Goal: Task Accomplishment & Management: Complete application form

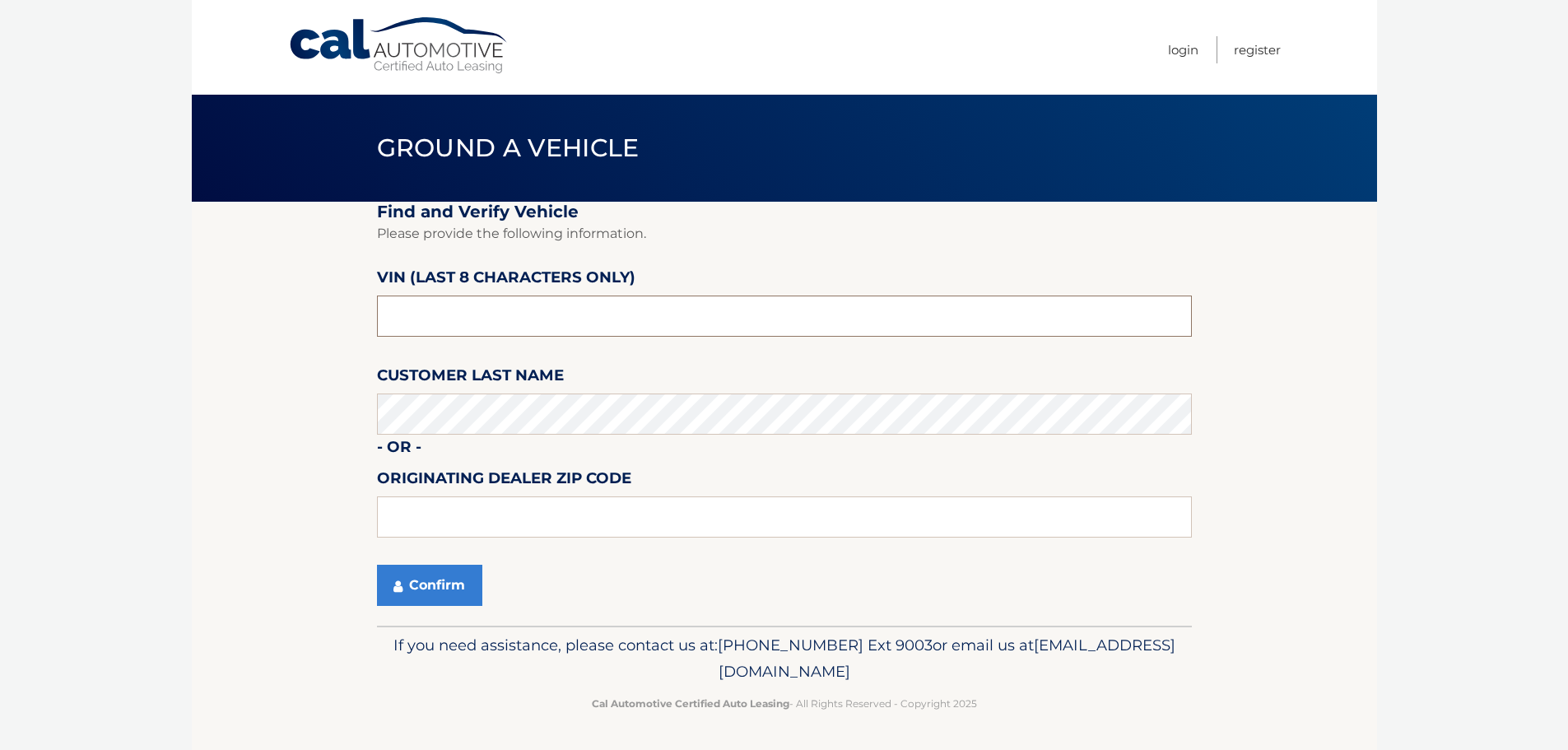
click at [494, 306] on input "text" at bounding box center [784, 316] width 815 height 41
click at [531, 323] on input "text" at bounding box center [784, 316] width 815 height 41
drag, startPoint x: 531, startPoint y: 323, endPoint x: 322, endPoint y: 337, distance: 209.5
click at [322, 337] on section "Find and Verify Vehicle Please provide the following information. VIN (last 8 c…" at bounding box center [784, 413] width 1185 height 424
type input "N1081499"
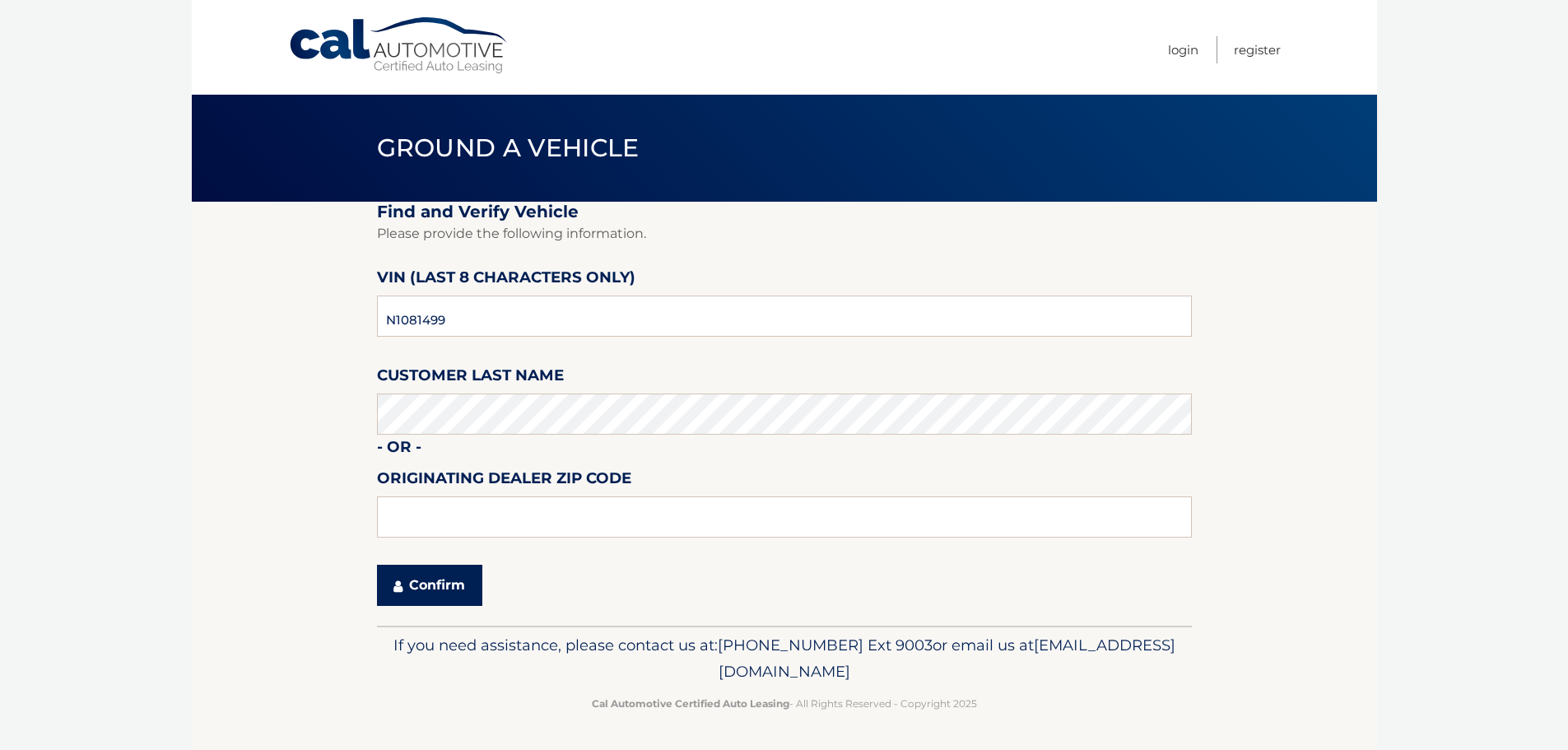
click at [451, 599] on button "Confirm" at bounding box center [429, 585] width 105 height 41
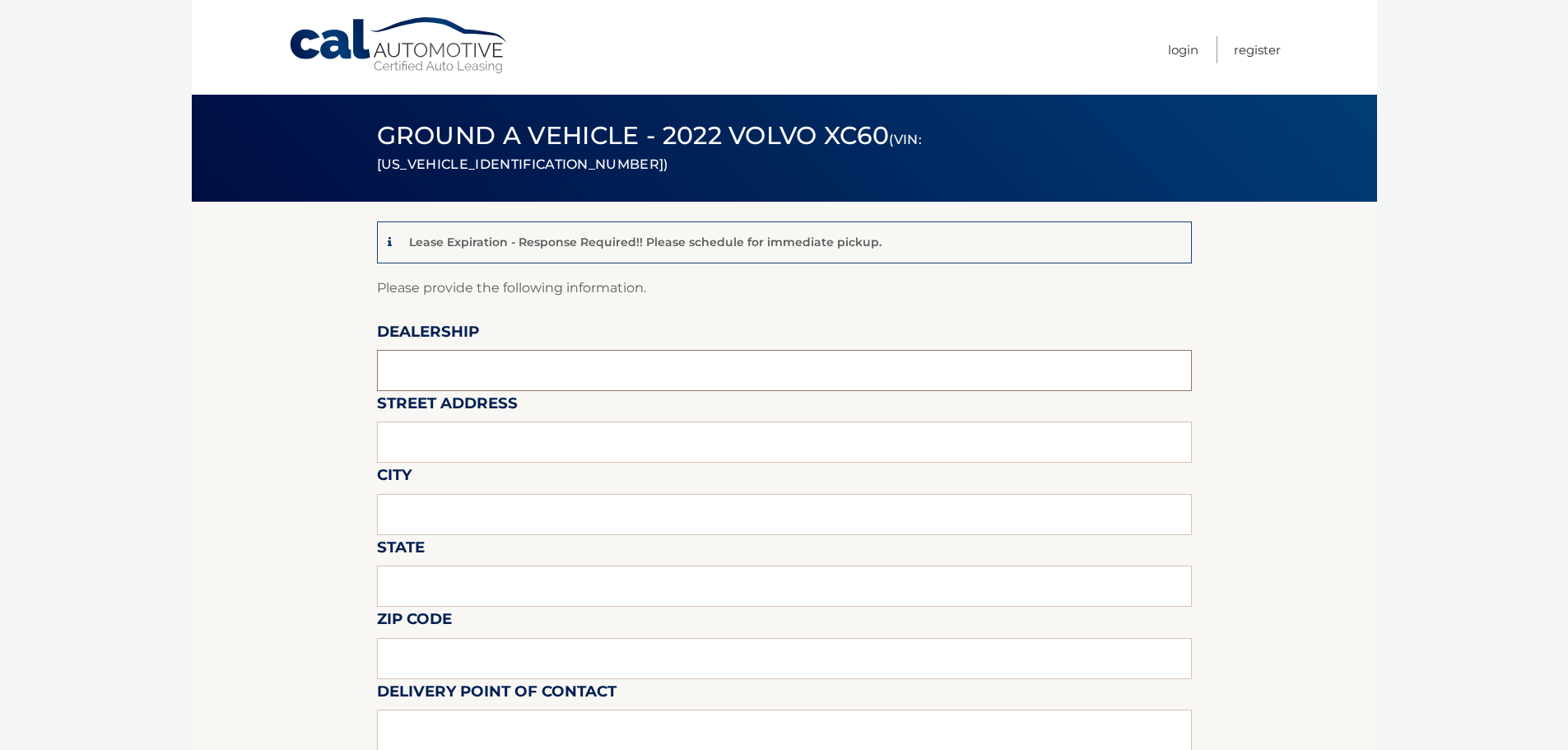
click at [491, 368] on input "text" at bounding box center [784, 370] width 815 height 41
type input "Gunther Volvo of Delray Beach"
click at [507, 442] on input "text" at bounding box center [784, 442] width 815 height 41
type input "2201 N Federal Hwy"
click at [477, 511] on input "text" at bounding box center [784, 514] width 815 height 41
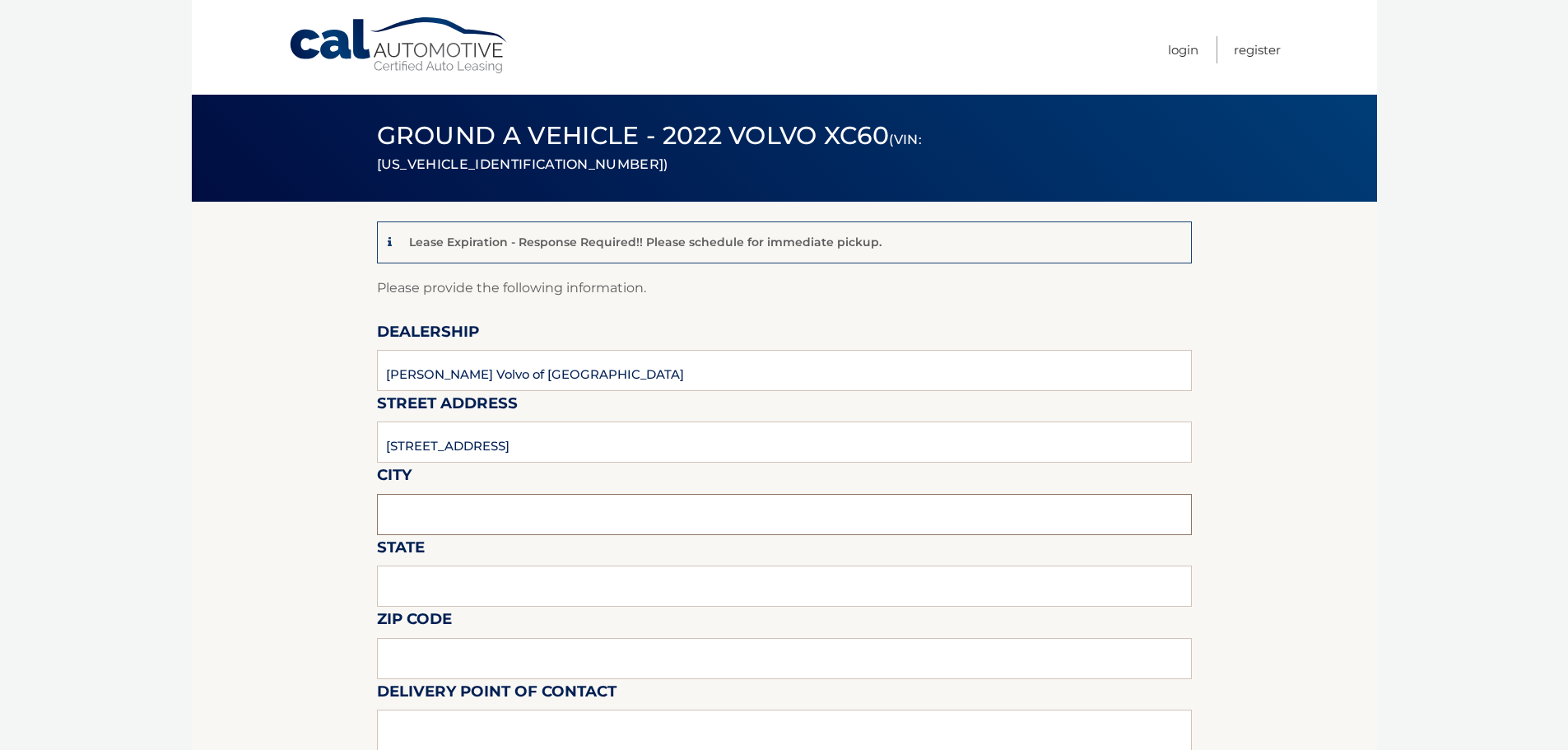
type input "Delray Beach"
type input "FL"
type input "33483"
type input "Langley Sweetapple"
type input "5619018986"
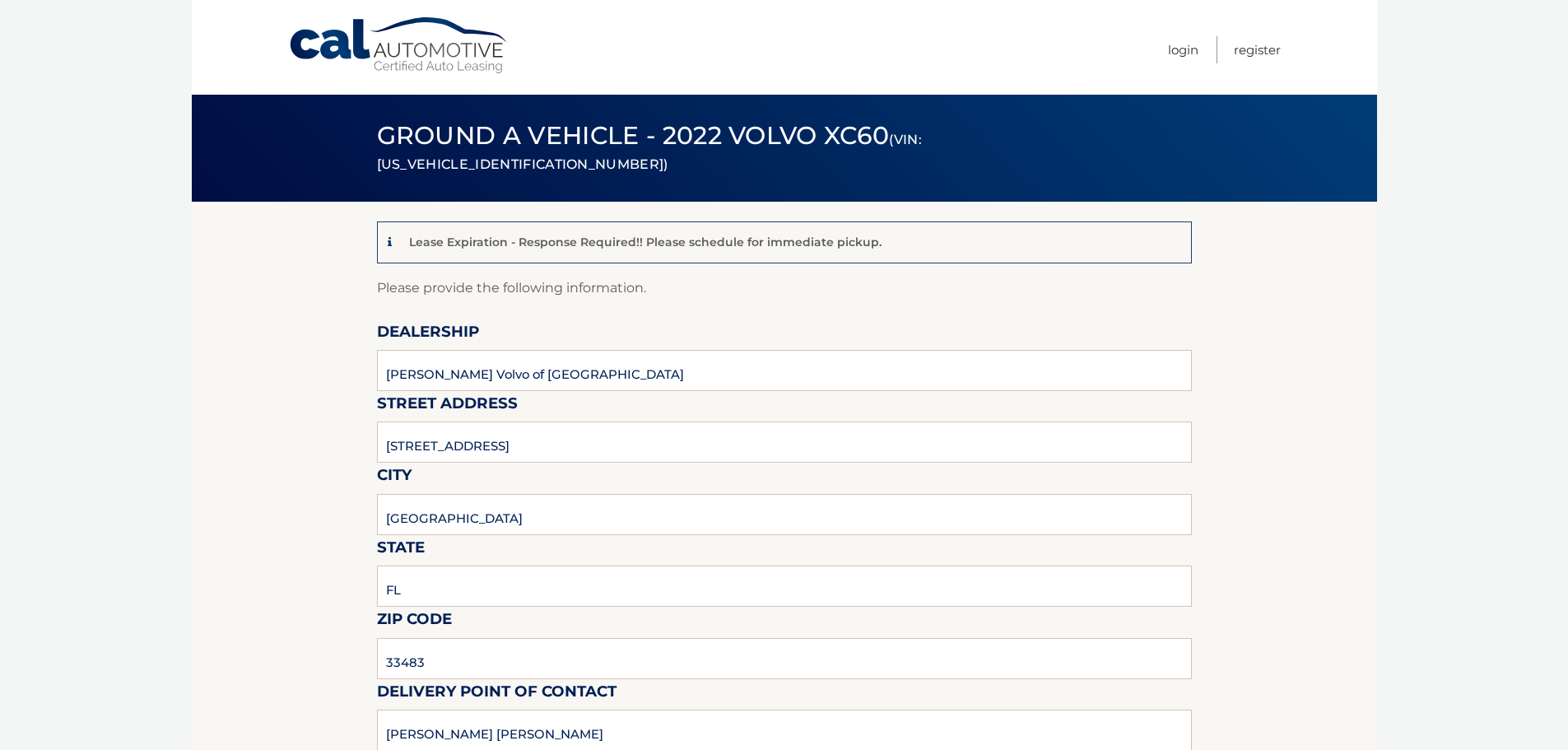
type input "[EMAIL_ADDRESS][DOMAIN_NAME]"
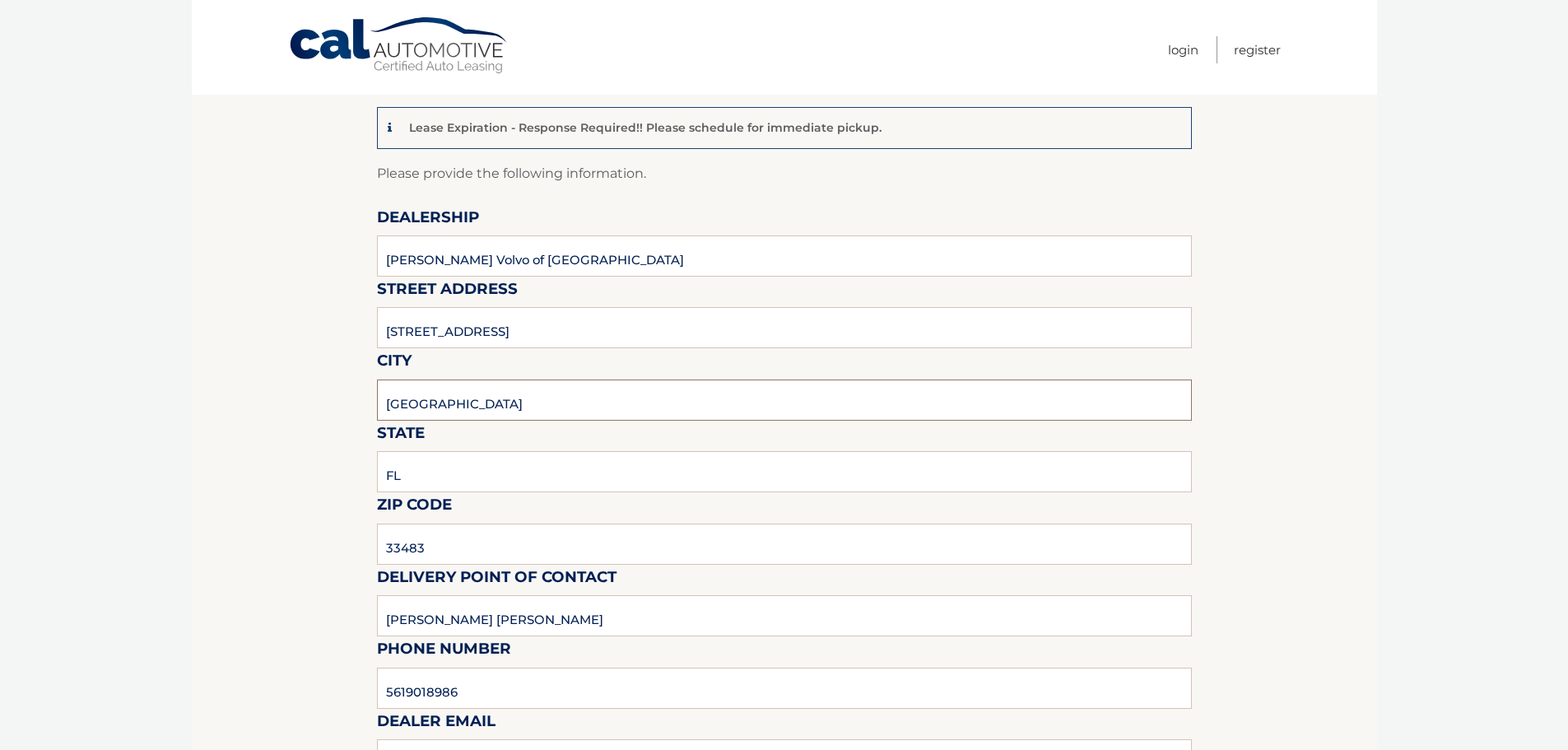
scroll to position [165, 0]
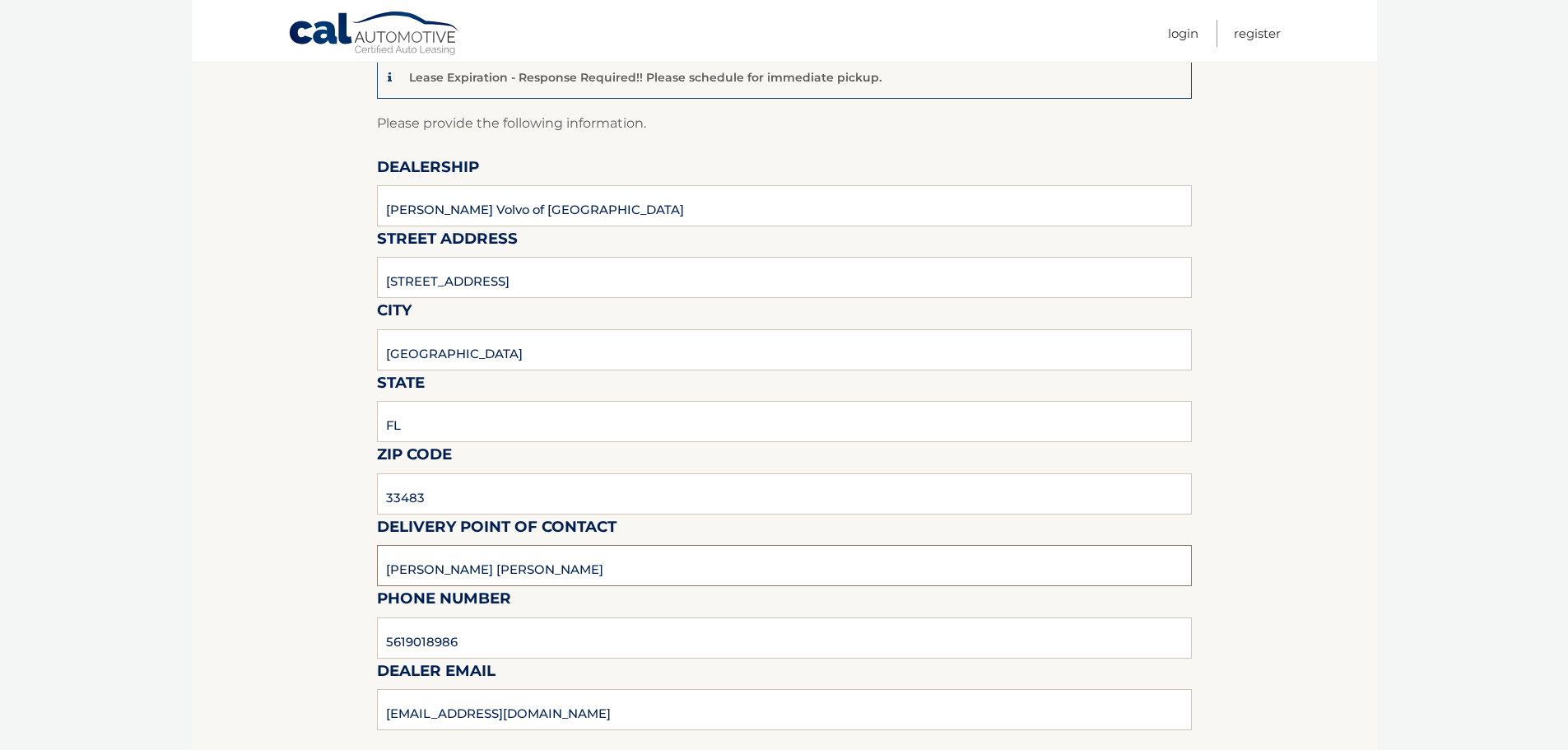
click at [522, 561] on input "[PERSON_NAME] [PERSON_NAME]" at bounding box center [784, 566] width 815 height 41
click at [524, 561] on input "[PERSON_NAME] [PERSON_NAME]" at bounding box center [784, 566] width 815 height 41
type input "[PERSON_NAME]"
click at [481, 644] on input "5619018986" at bounding box center [784, 638] width 815 height 41
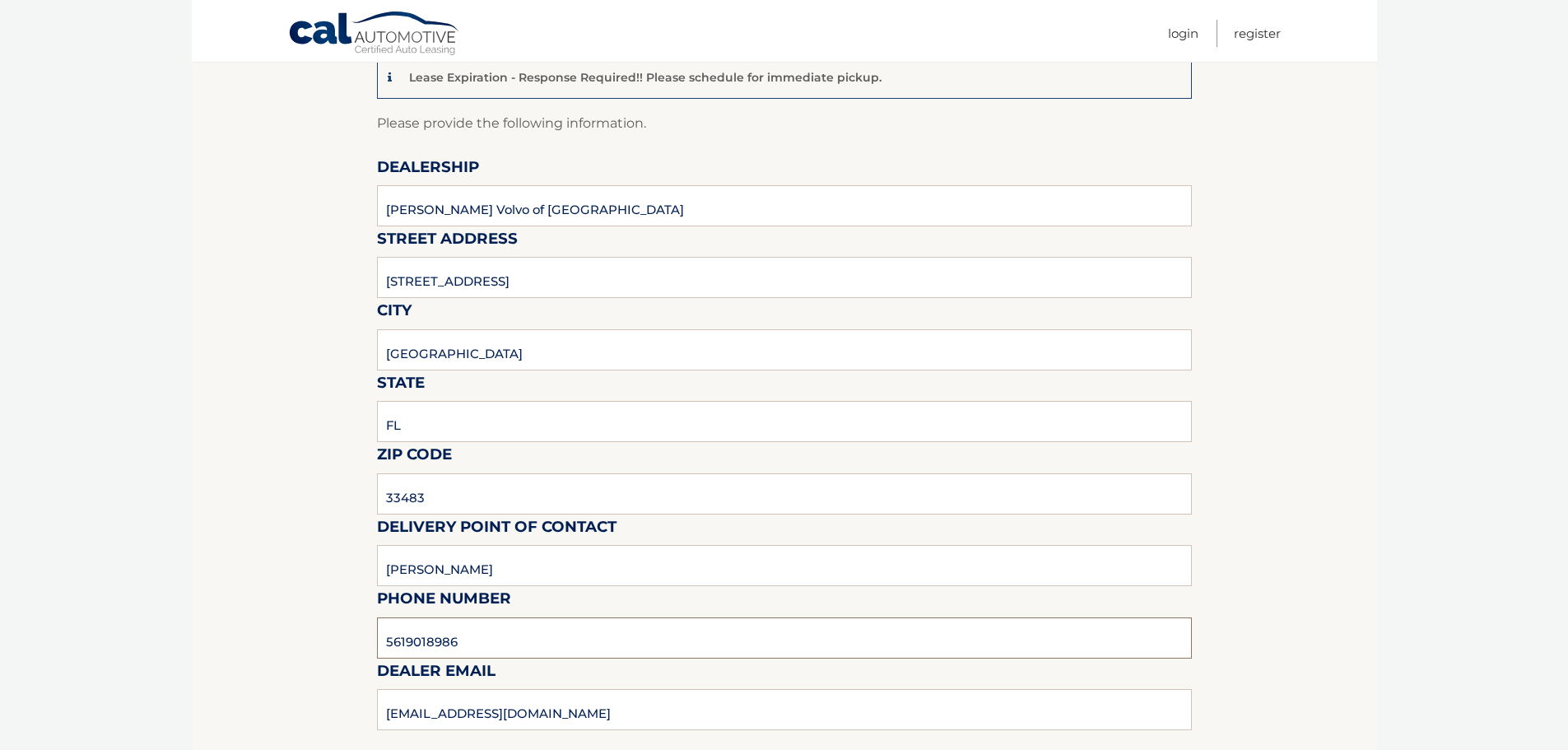
click at [481, 644] on input "5619018986" at bounding box center [784, 638] width 815 height 41
type input "[PHONE_NUMBER]"
click at [501, 704] on div "Sales Rep / Alternative Point of Contact" at bounding box center [784, 729] width 815 height 116
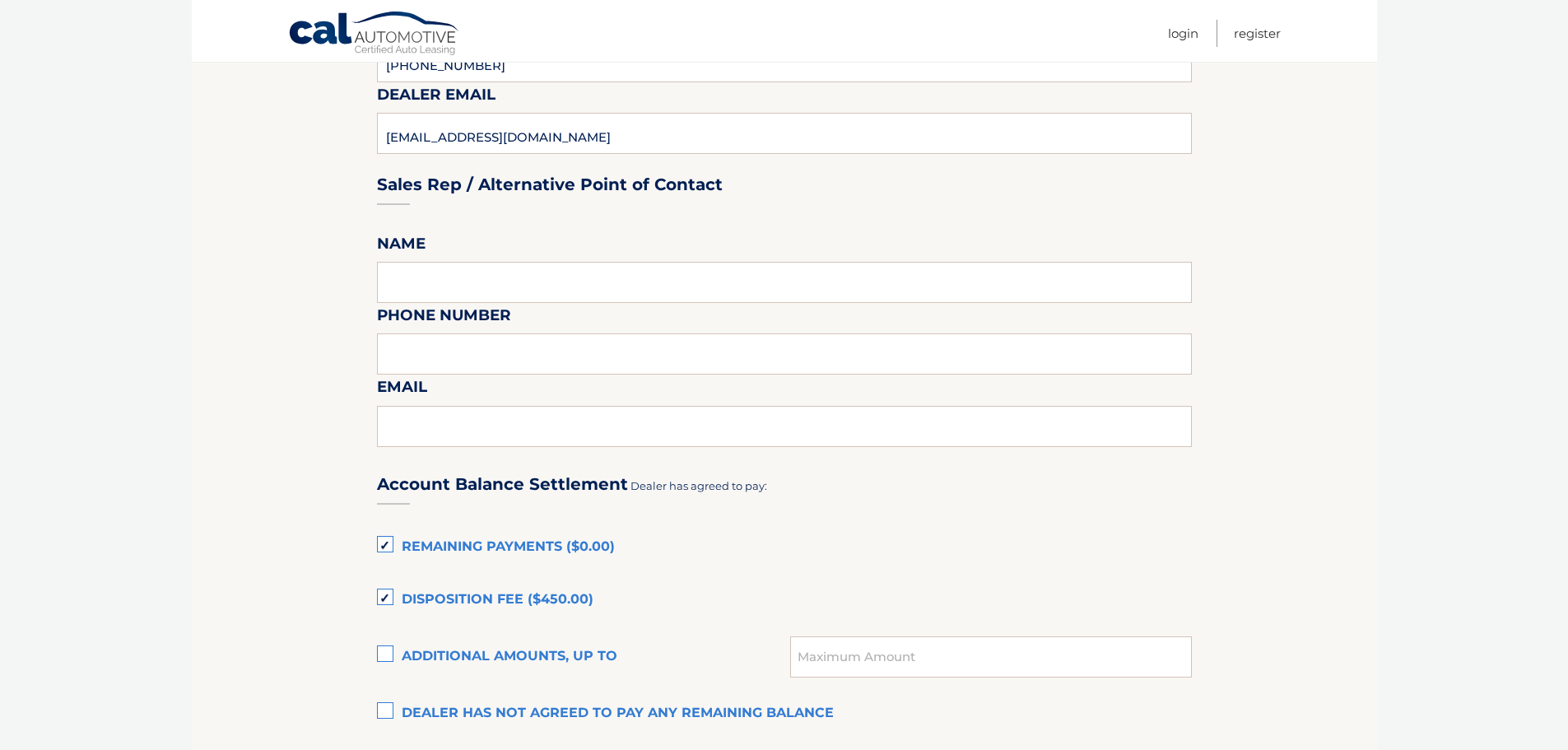
click at [293, 480] on section "Lease Expiration - Response Required!! Please schedule for immediate pickup. Pl…" at bounding box center [784, 362] width 1185 height 1803
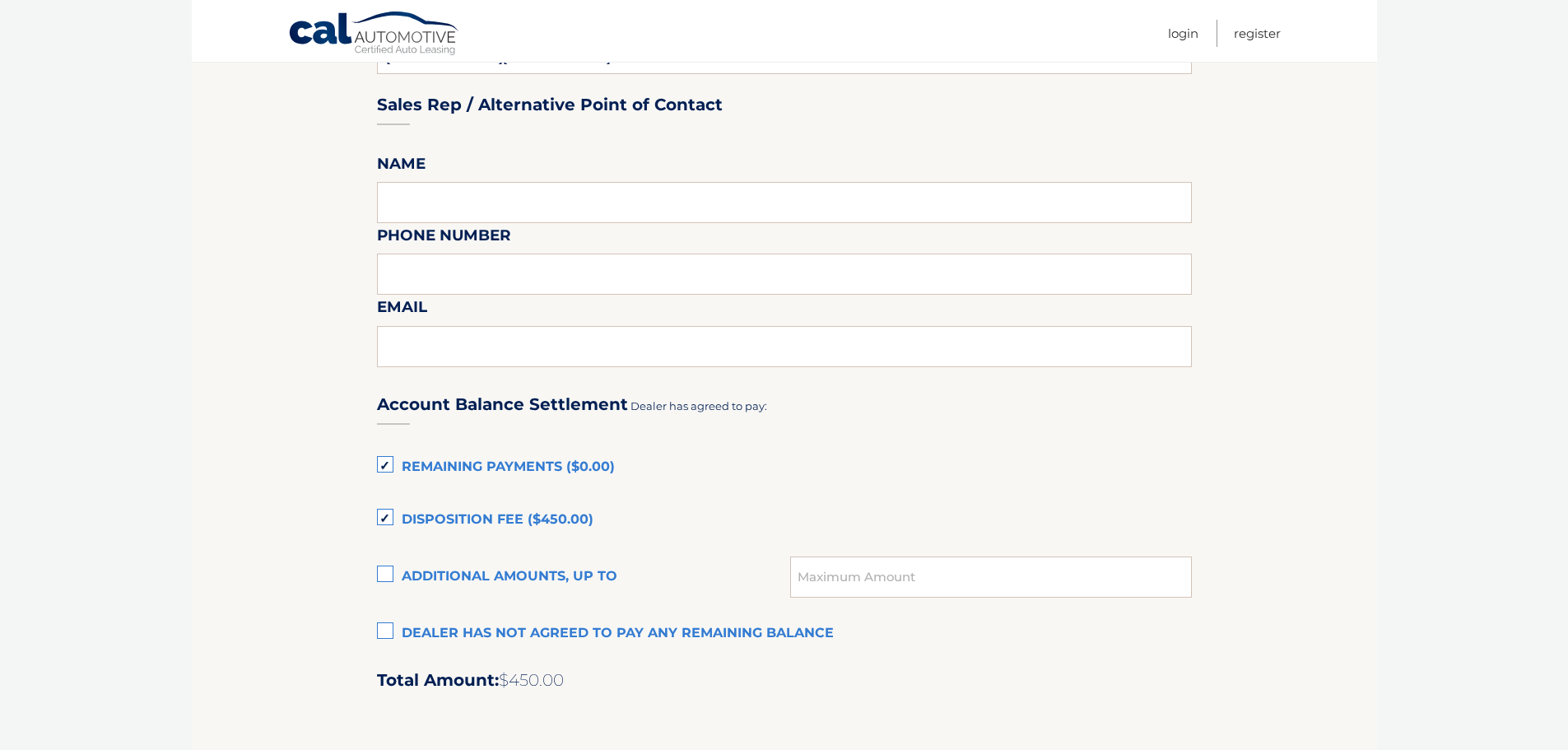
scroll to position [824, 0]
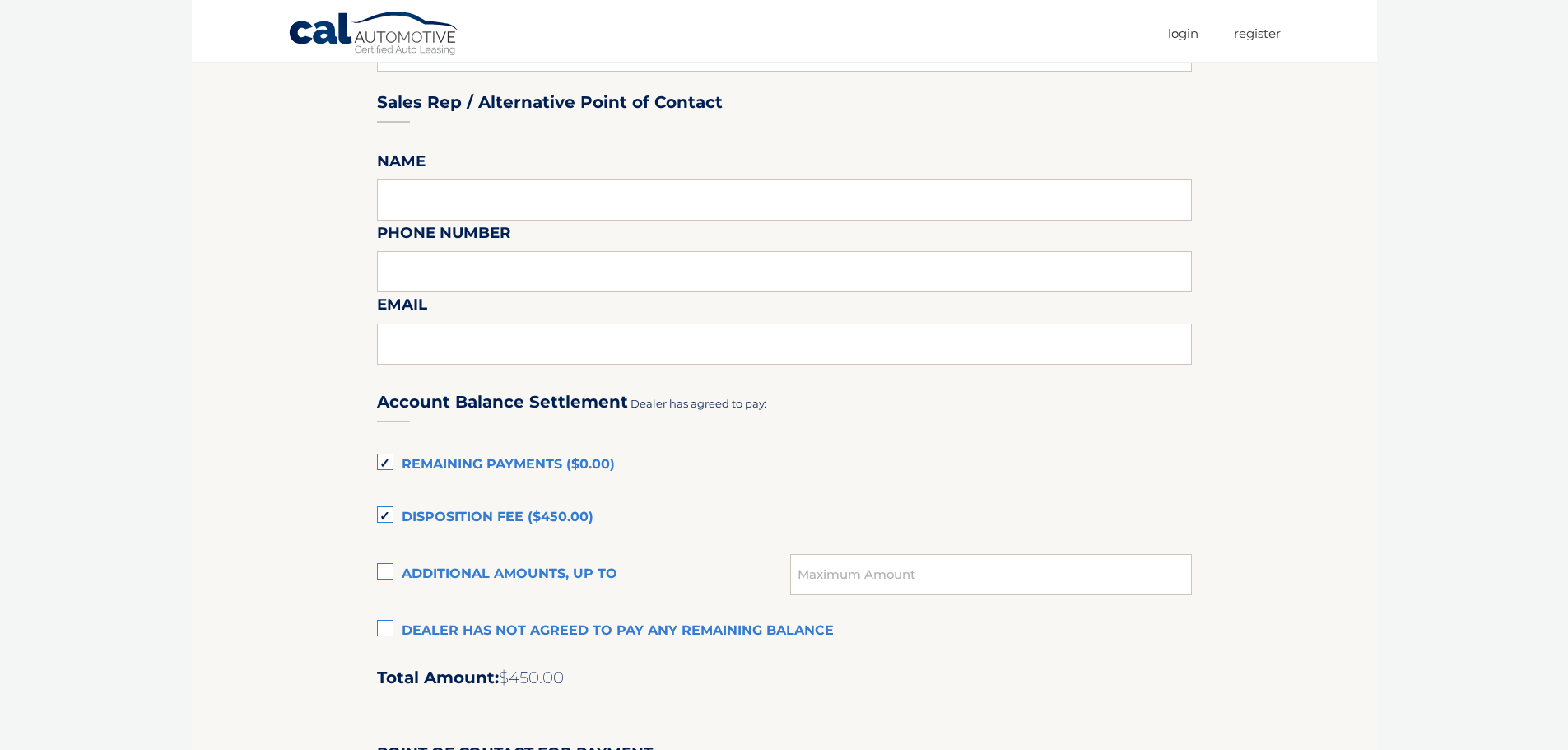
click at [377, 509] on label "Disposition Fee ($450.00)" at bounding box center [784, 518] width 815 height 33
click at [0, 0] on input "Disposition Fee ($450.00)" at bounding box center [0, 0] width 0 height 0
click at [385, 461] on label "Remaining Payments ($0.00)" at bounding box center [784, 466] width 815 height 33
click at [0, 0] on input "Remaining Payments ($0.00)" at bounding box center [0, 0] width 0 height 0
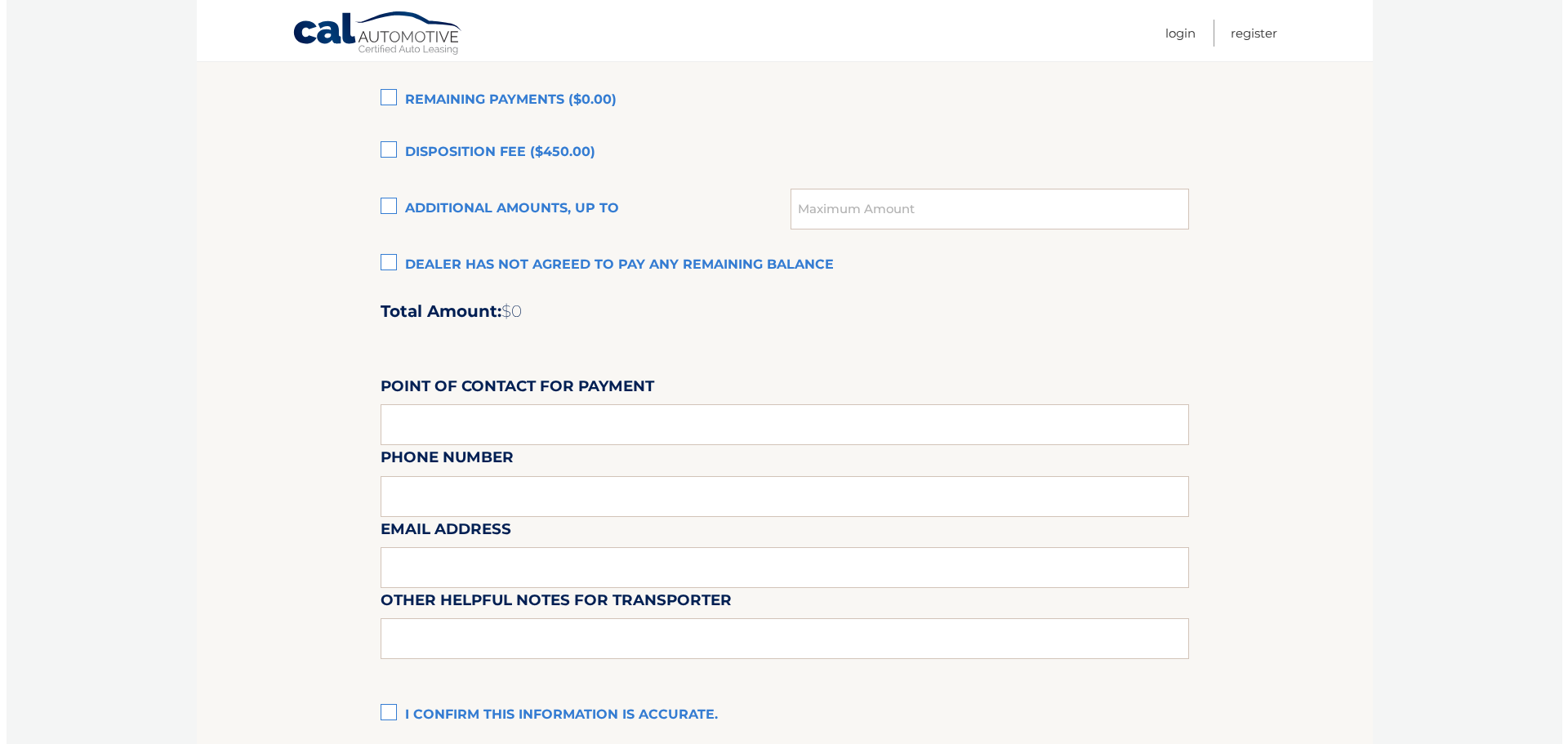
scroll to position [1307, 0]
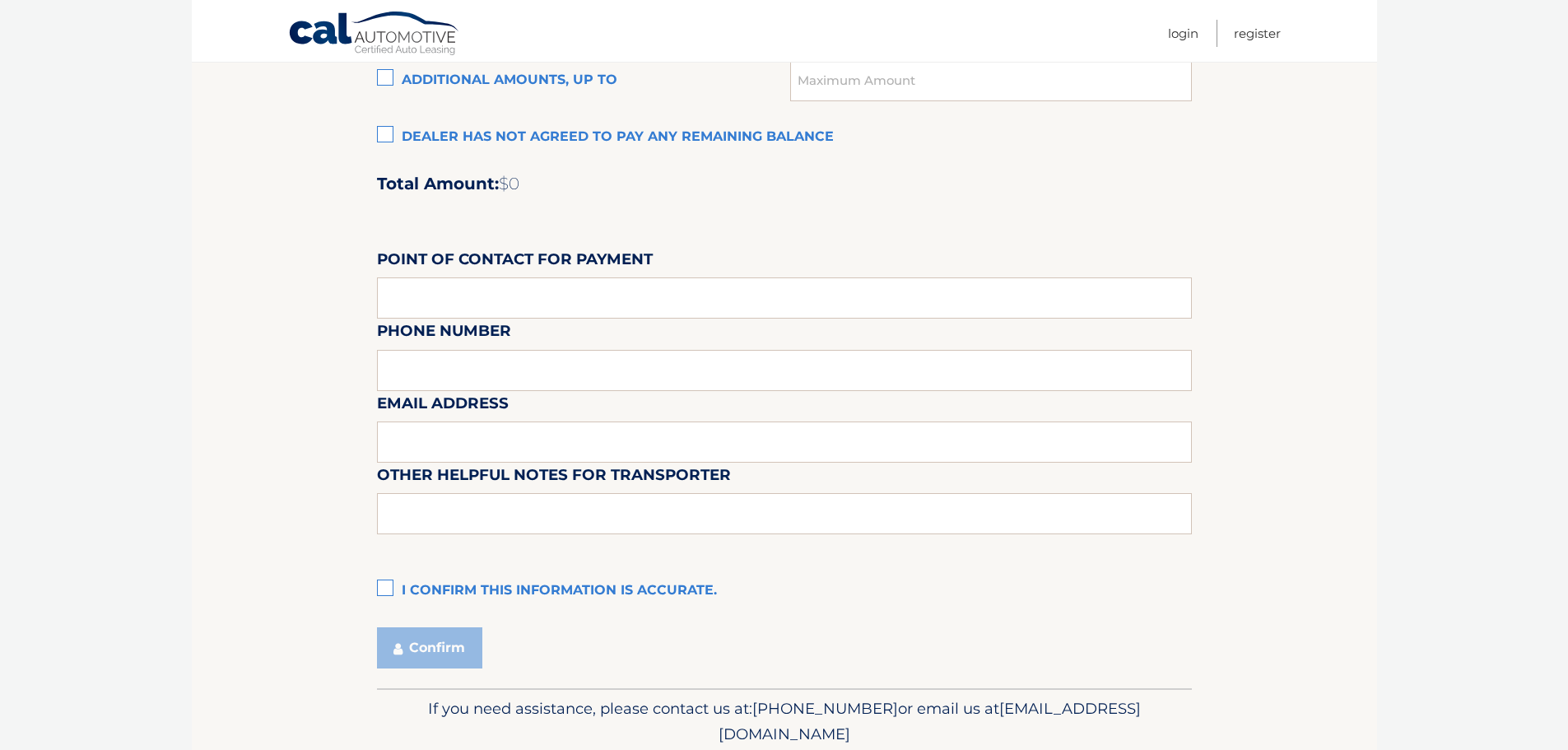
click at [380, 591] on label "I confirm this information is accurate." at bounding box center [784, 591] width 815 height 33
click at [0, 0] on input "I confirm this information is accurate." at bounding box center [0, 0] width 0 height 0
click at [412, 658] on button "Confirm" at bounding box center [429, 648] width 105 height 41
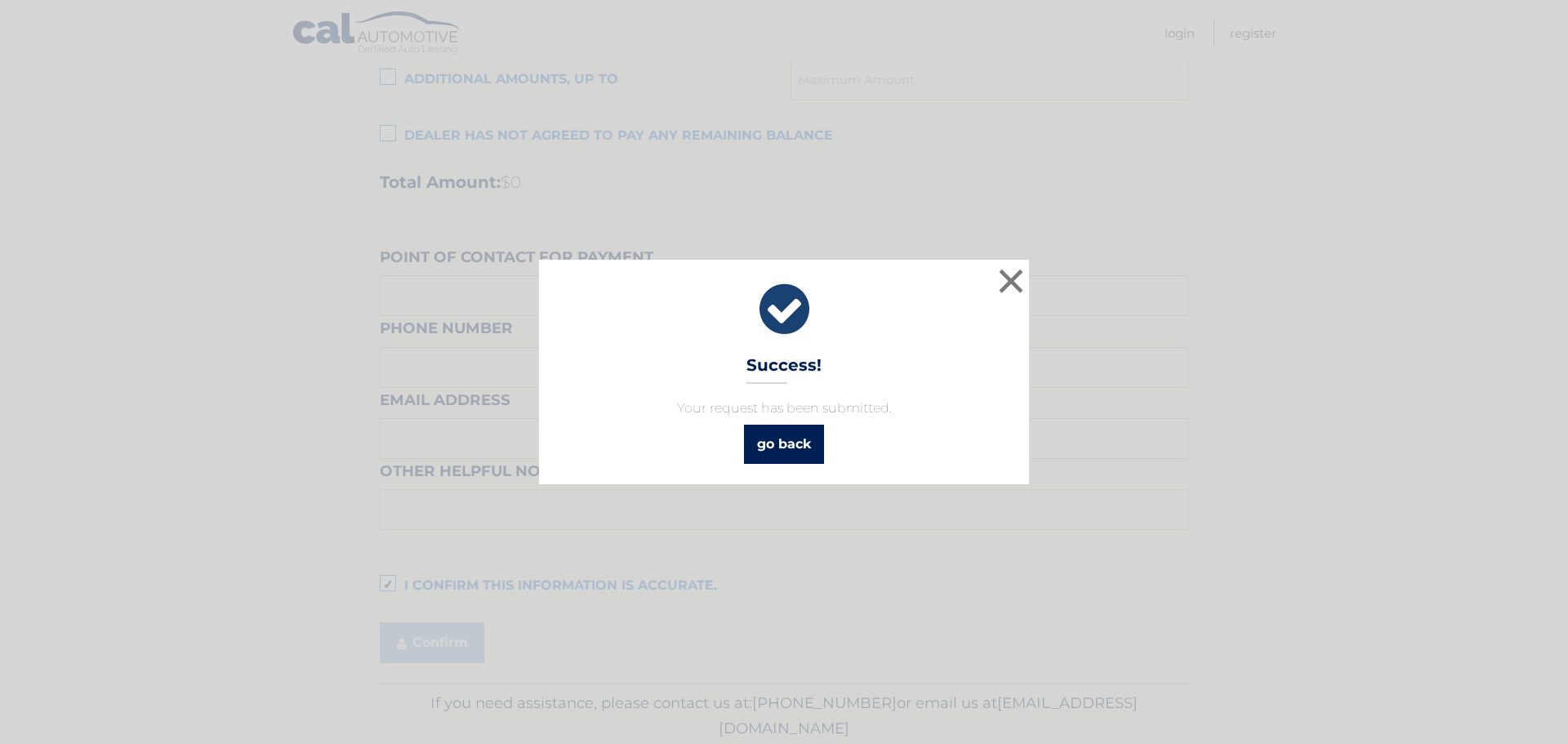
click at [806, 445] on link "go back" at bounding box center [784, 445] width 80 height 39
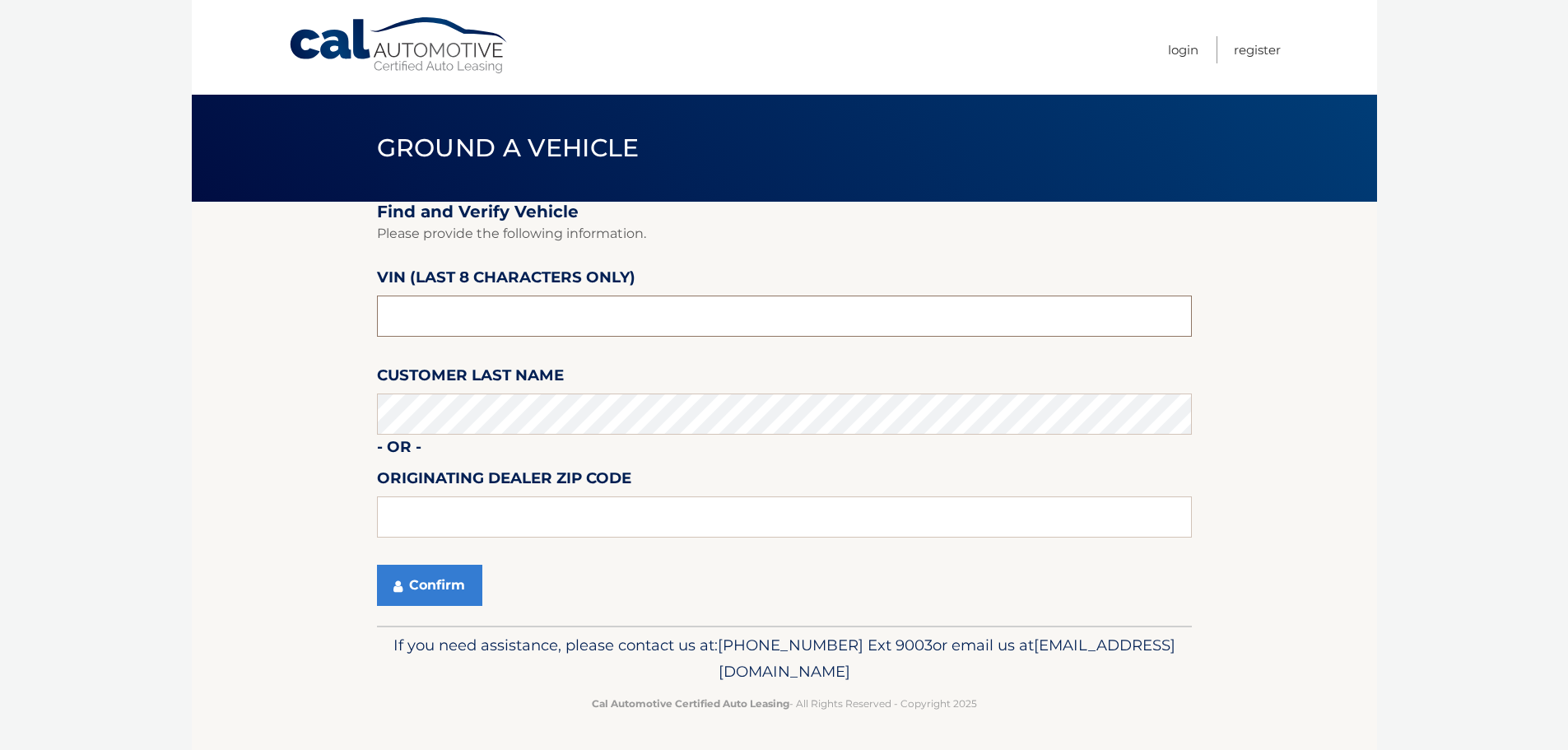
click at [523, 308] on input "text" at bounding box center [784, 316] width 815 height 41
type input "N1082631"
click at [415, 587] on button "Confirm" at bounding box center [429, 585] width 105 height 41
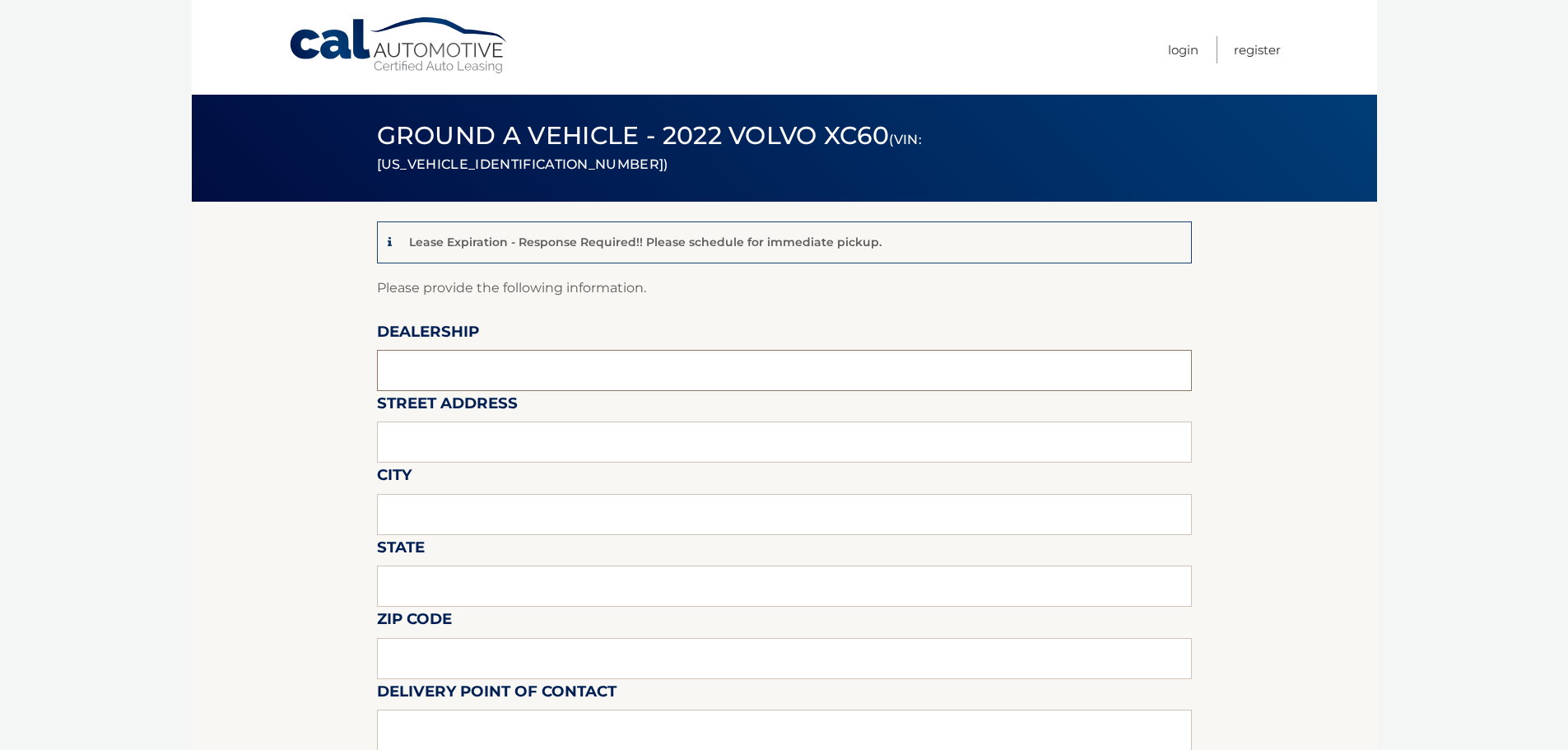
click at [538, 378] on input "text" at bounding box center [784, 370] width 815 height 41
type input "[PERSON_NAME] Volvo of [GEOGRAPHIC_DATA]"
click at [544, 446] on input "text" at bounding box center [784, 442] width 815 height 41
type input "[STREET_ADDRESS]"
click at [489, 517] on input "text" at bounding box center [784, 514] width 815 height 41
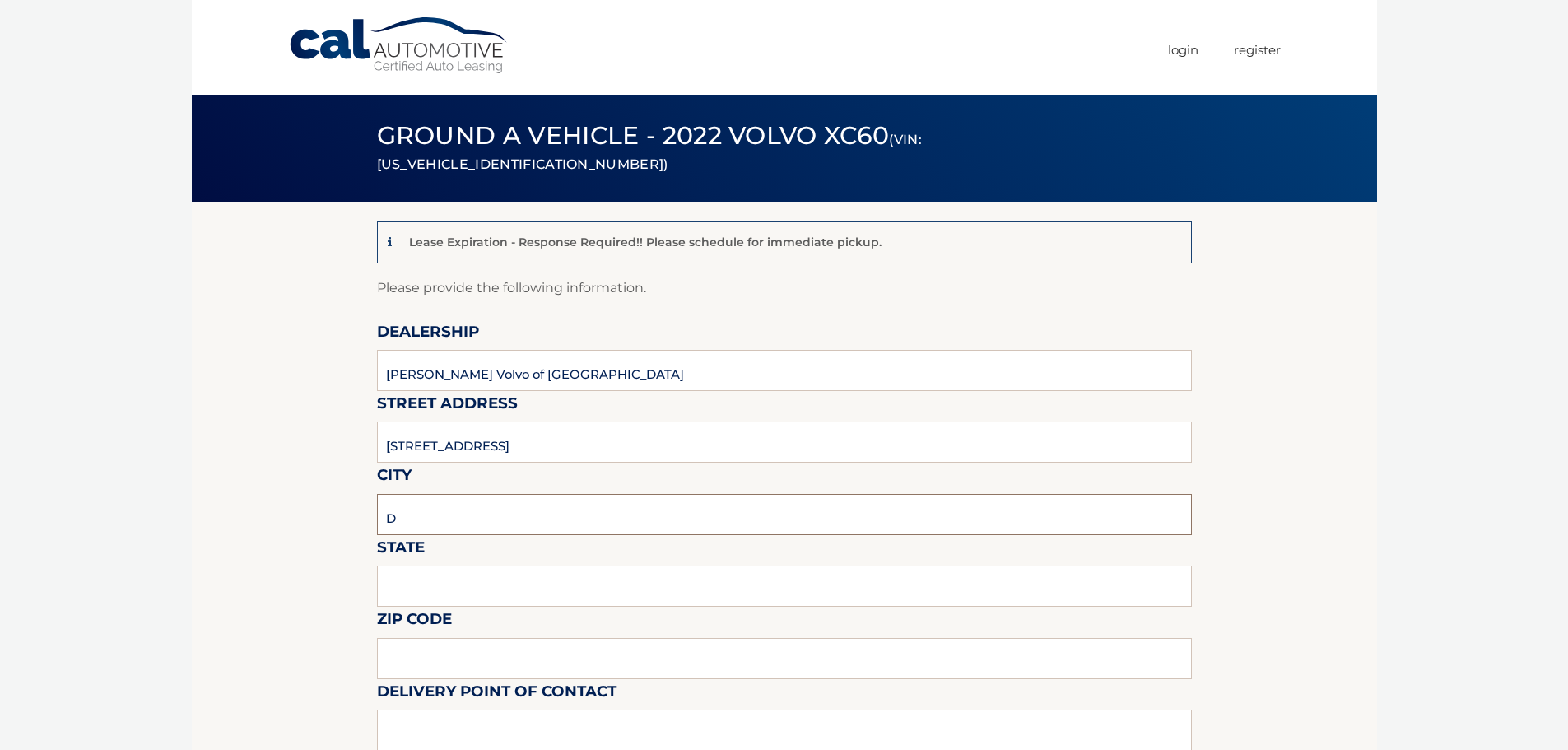
type input "[GEOGRAPHIC_DATA]"
type input "FL"
type input "33483"
type input "[PERSON_NAME] [PERSON_NAME]"
type input "5619018986"
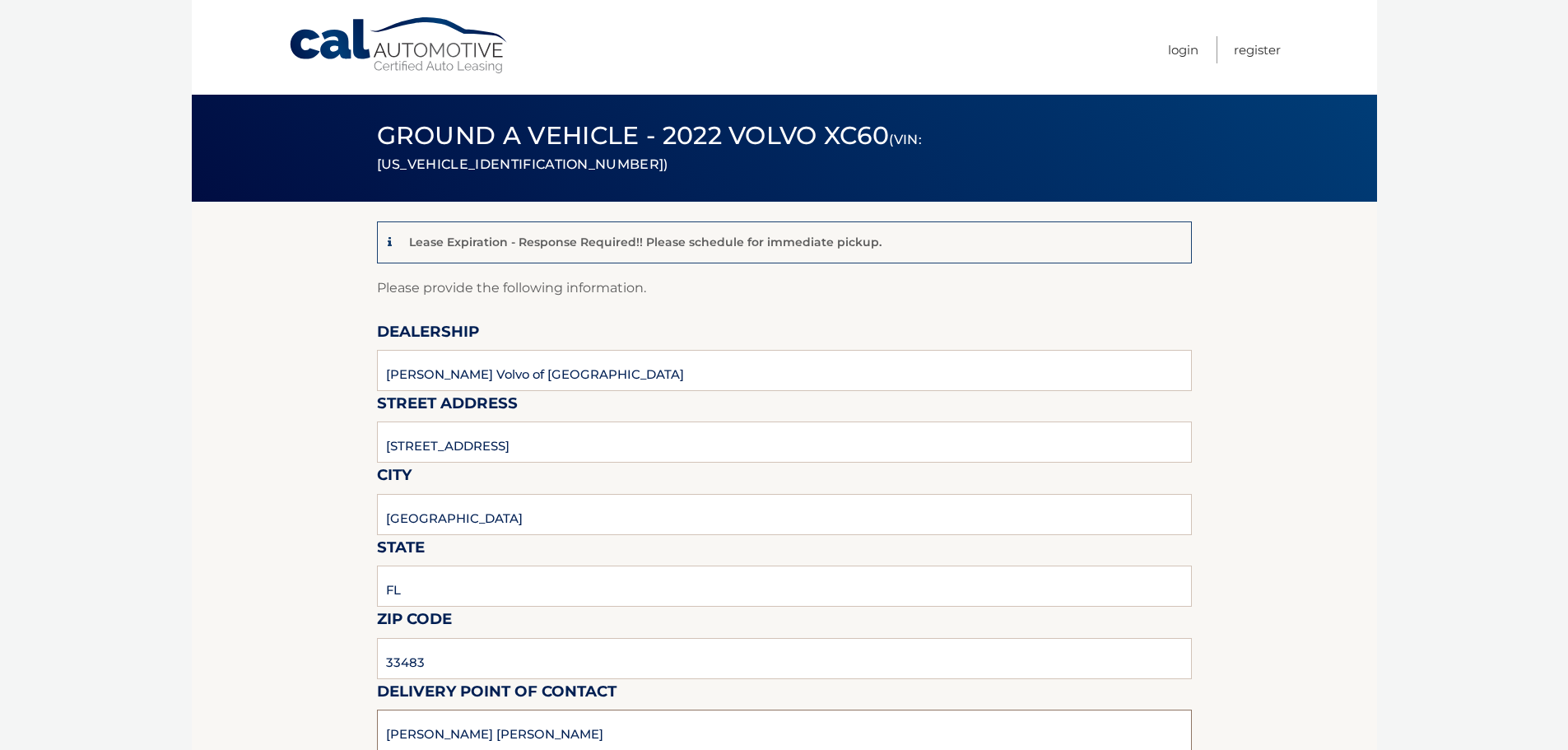
type input "wng@none.com"
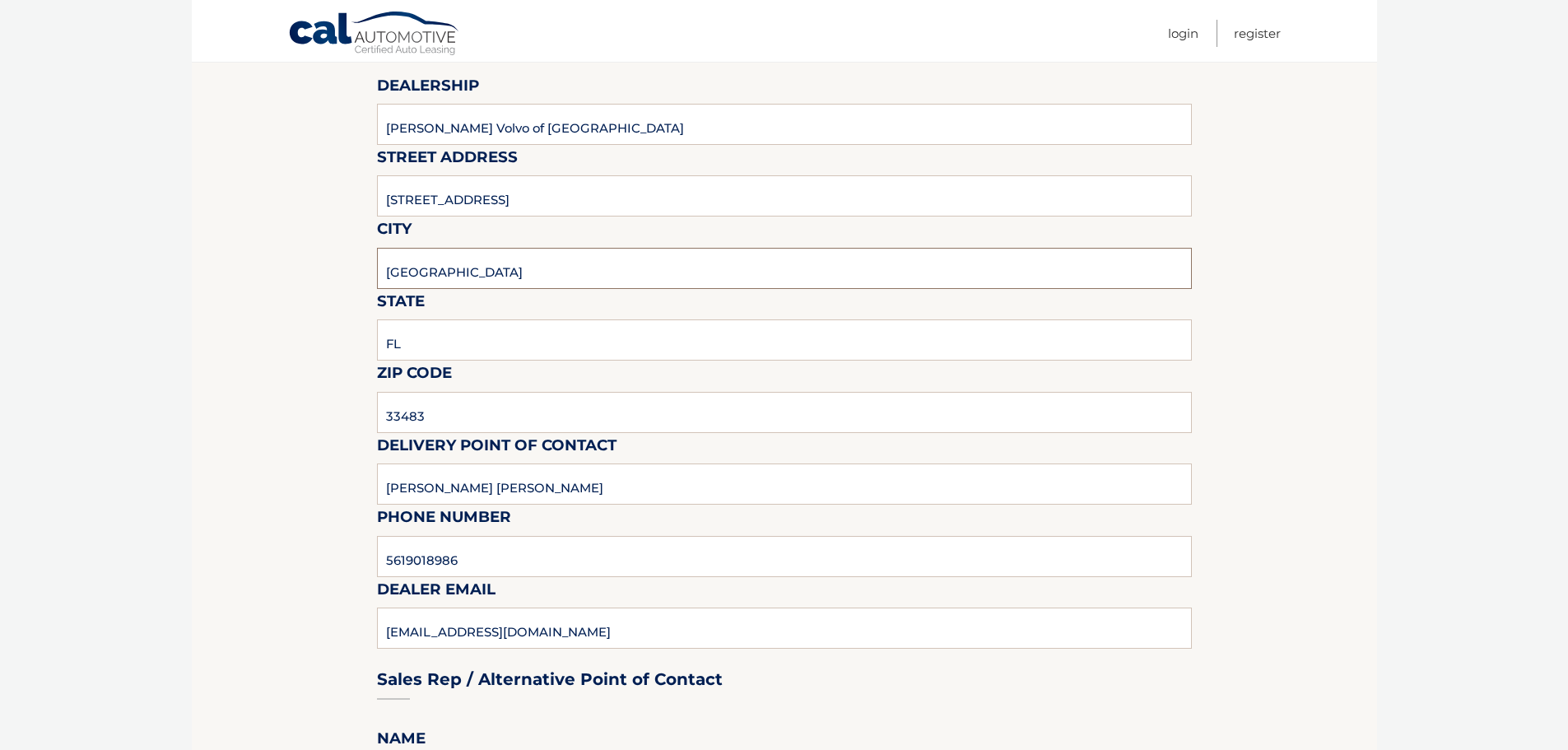
scroll to position [247, 0]
drag, startPoint x: 534, startPoint y: 499, endPoint x: 247, endPoint y: 470, distance: 288.5
type input "Matt Dion"
click at [472, 568] on input "5619018986" at bounding box center [784, 556] width 815 height 41
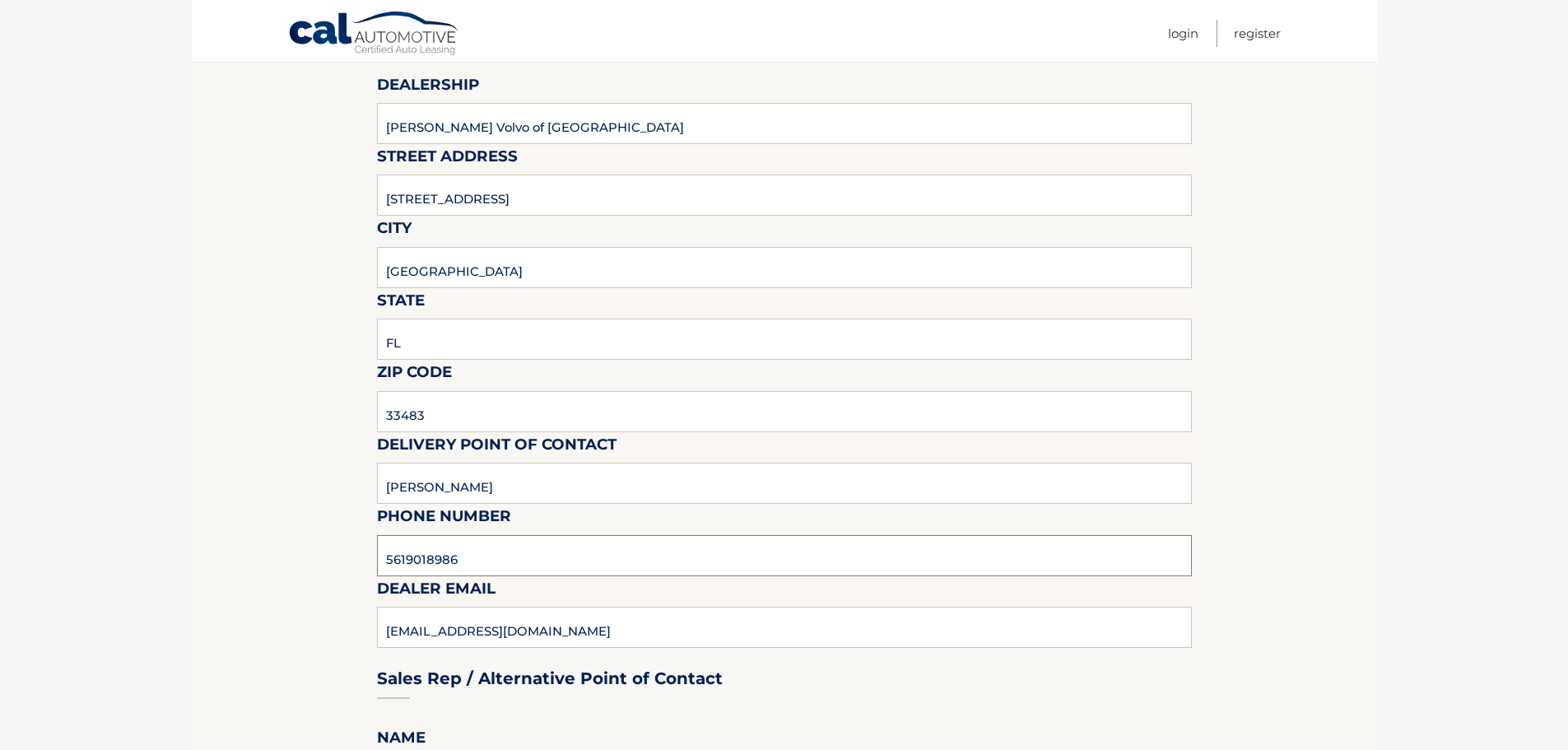
click at [472, 568] on input "5619018986" at bounding box center [784, 556] width 815 height 41
type input "978-333-3335"
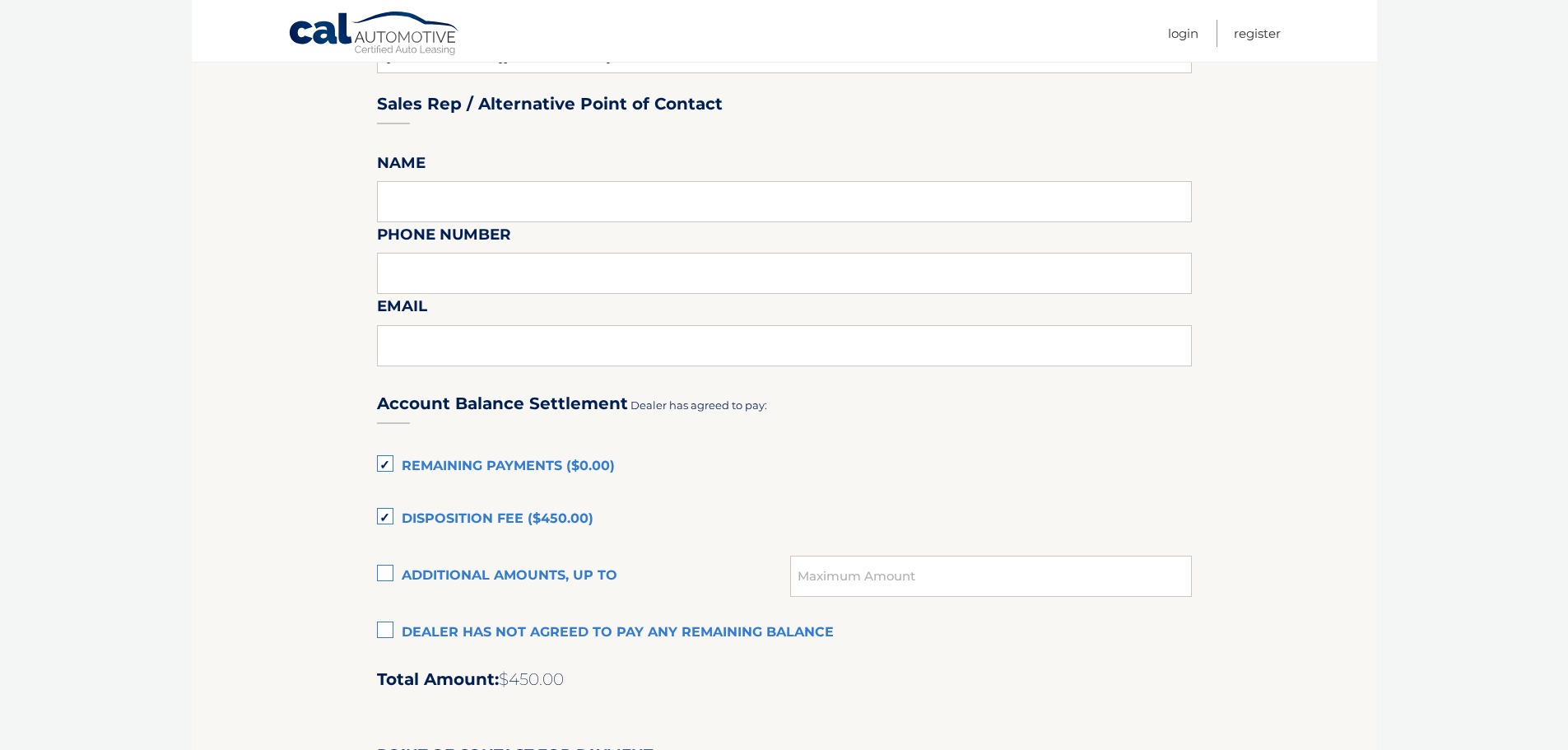
scroll to position [824, 0]
click at [390, 462] on label "Remaining Payments ($0.00)" at bounding box center [784, 466] width 815 height 33
click at [0, 0] on input "Remaining Payments ($0.00)" at bounding box center [0, 0] width 0 height 0
click at [379, 497] on div "Account Balance Settlement Dealer has agreed to pay: Remaining Payments ($0.00)…" at bounding box center [784, 736] width 815 height 730
click at [383, 501] on label "Disposition Fee ($450.00)" at bounding box center [784, 518] width 815 height 33
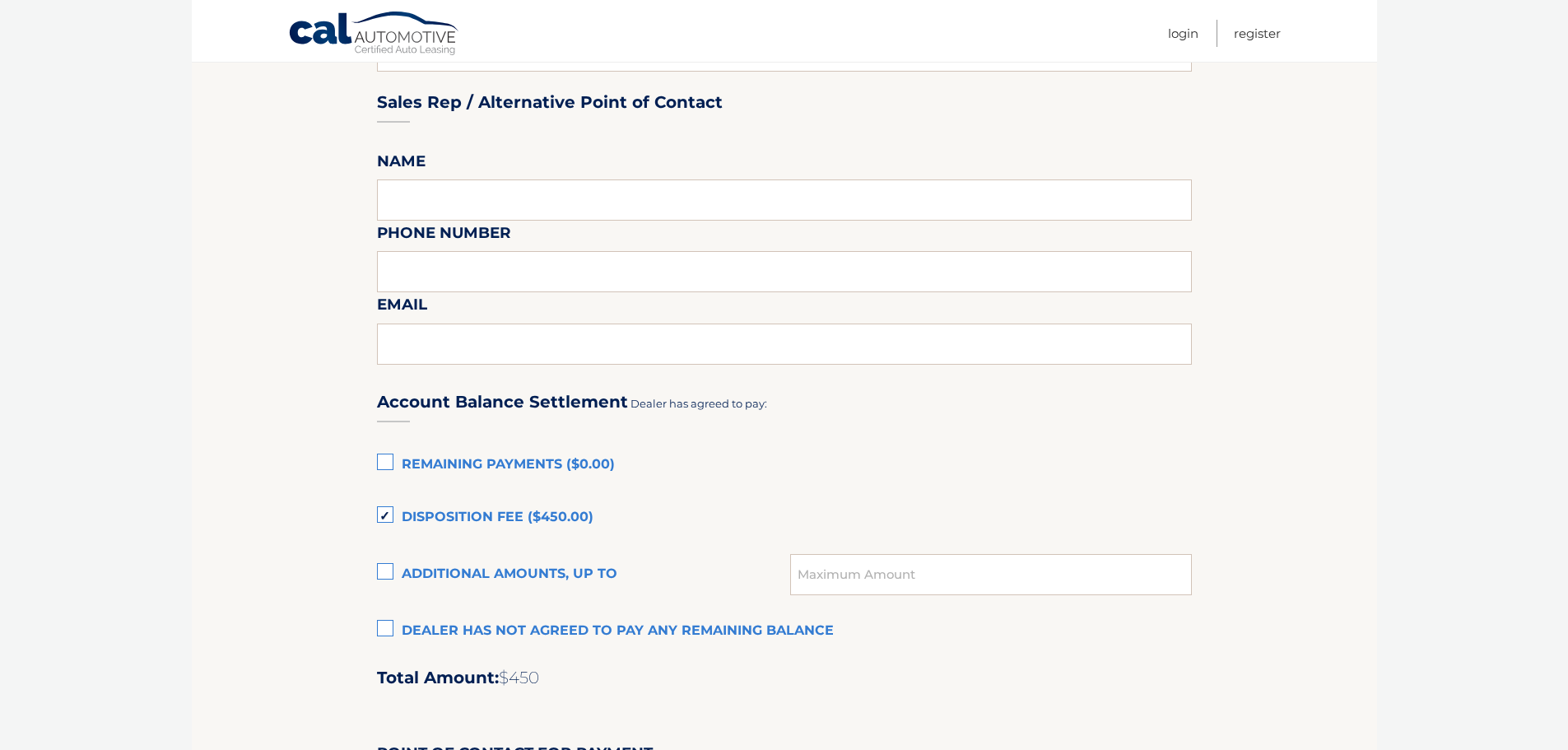
click at [0, 0] on input "Disposition Fee ($450.00)" at bounding box center [0, 0] width 0 height 0
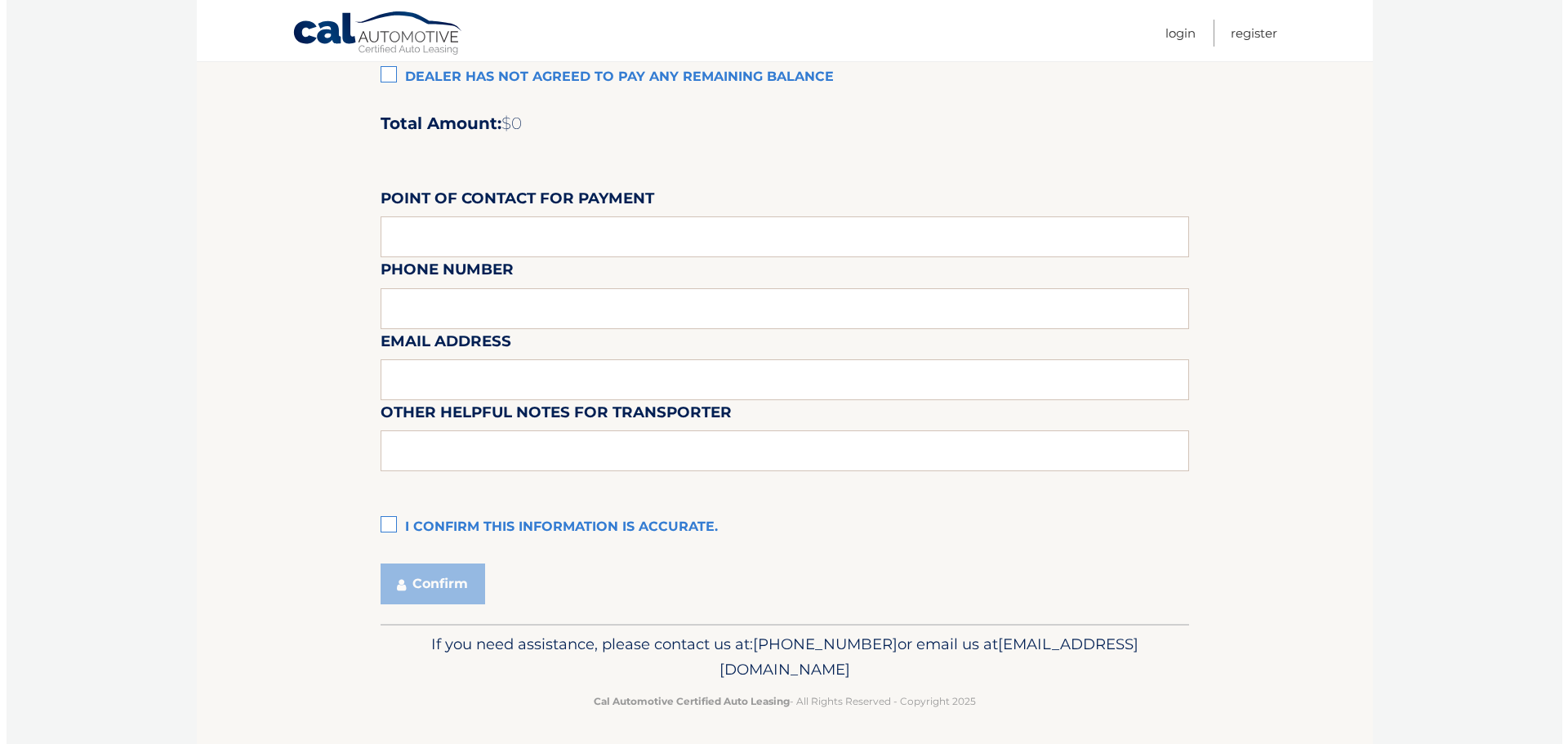
scroll to position [1370, 0]
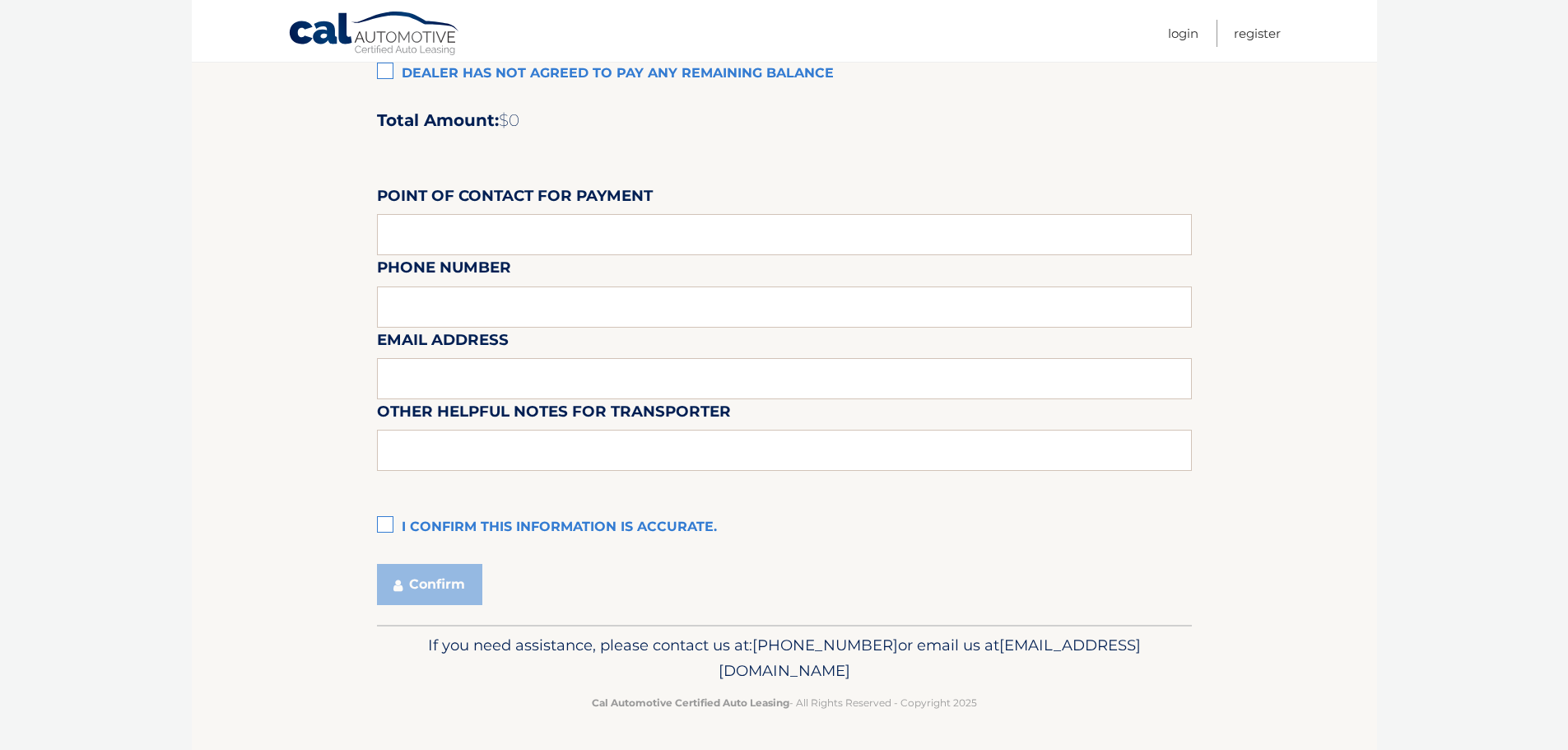
click at [381, 510] on div "Account Balance Settlement Dealer has agreed to pay: Remaining Payments ($0.00)…" at bounding box center [784, 179] width 815 height 730
click at [381, 531] on label "I confirm this information is accurate." at bounding box center [784, 528] width 815 height 33
click at [0, 0] on input "I confirm this information is accurate." at bounding box center [0, 0] width 0 height 0
click at [400, 585] on icon "submit" at bounding box center [398, 585] width 9 height 13
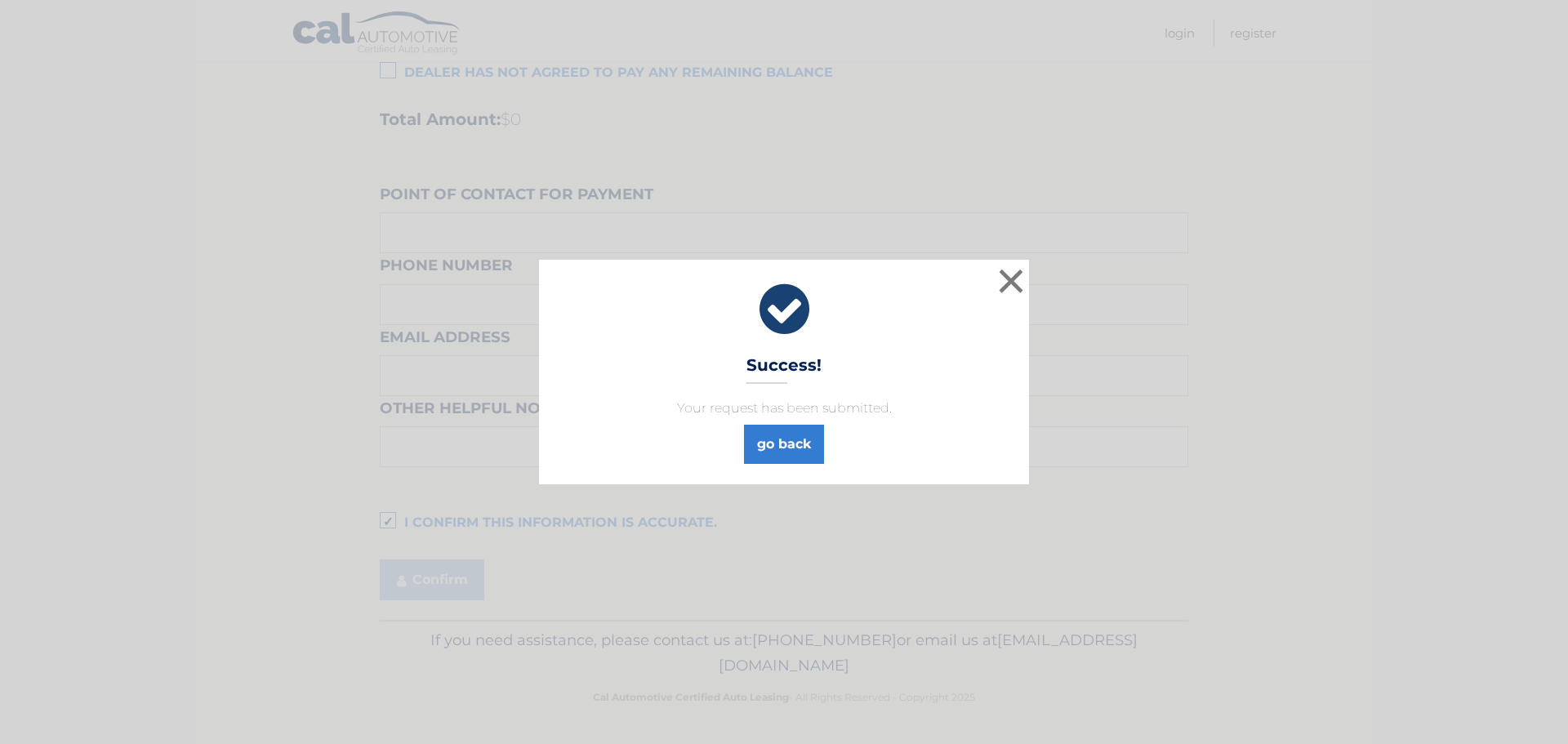
drag, startPoint x: 864, startPoint y: 397, endPoint x: 847, endPoint y: 431, distance: 38.0
click at [864, 397] on div "× Success! Your request has been submitted. go back" at bounding box center [783, 372] width 490 height 224
click at [808, 428] on link "go back" at bounding box center [784, 445] width 80 height 39
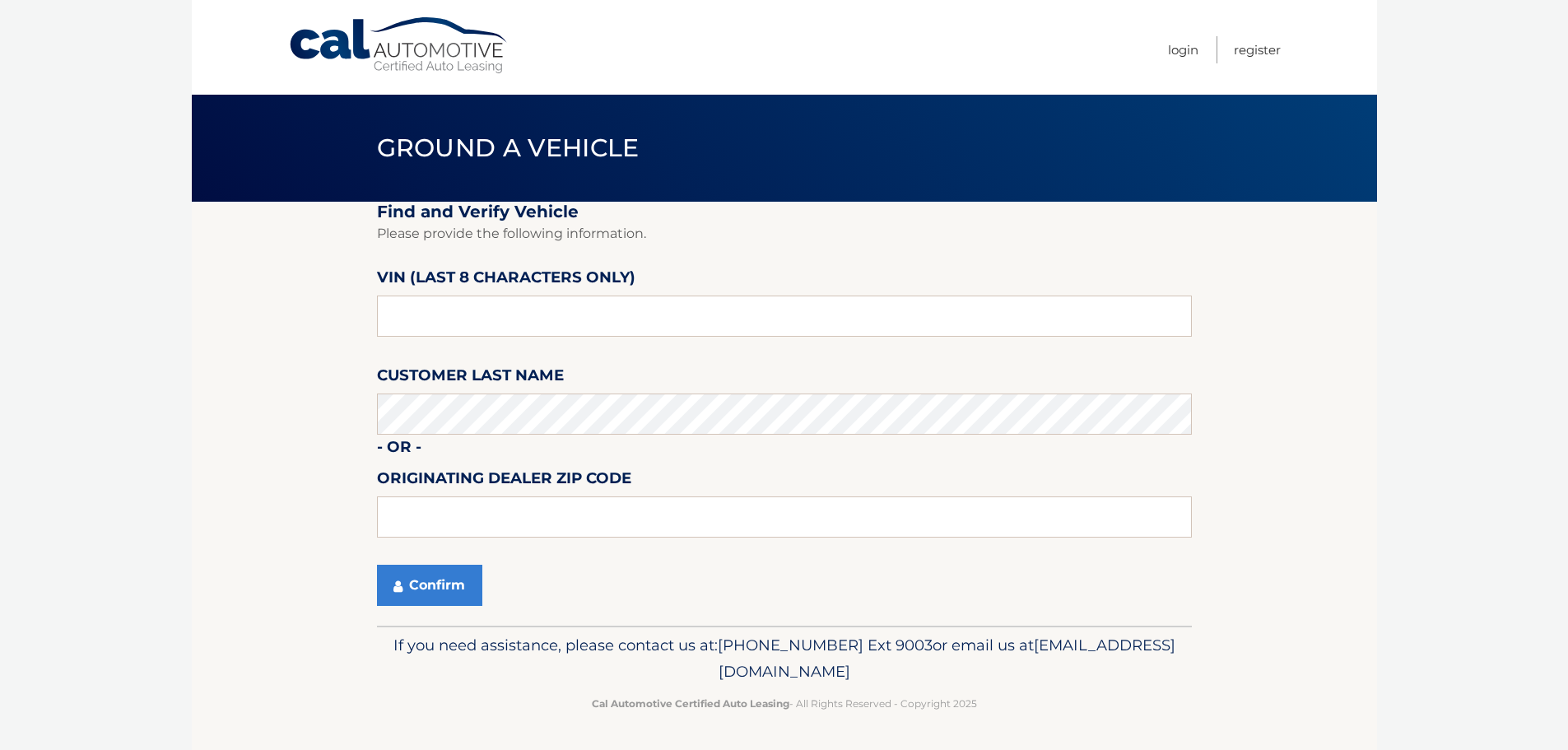
scroll to position [1, 0]
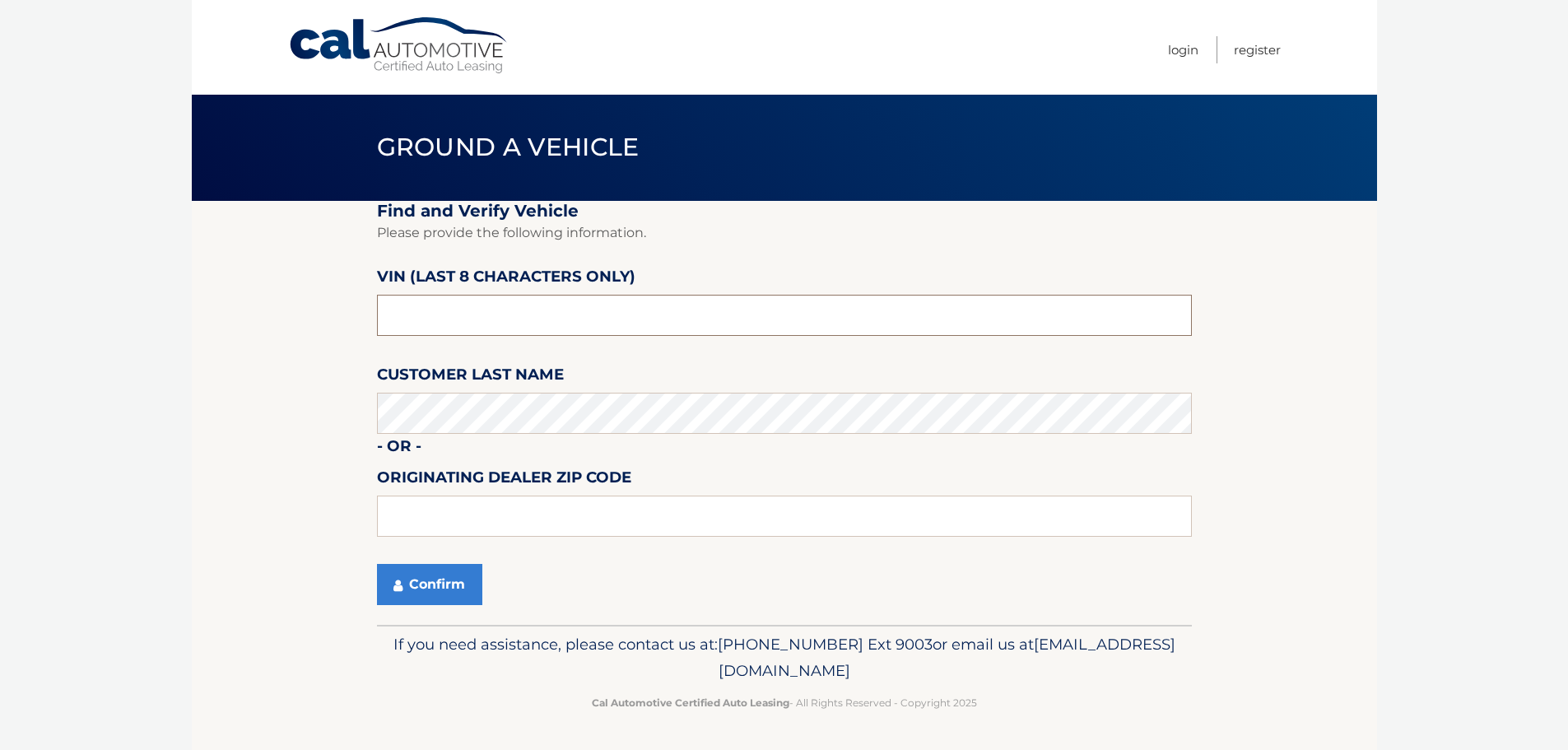
click at [508, 318] on input "text" at bounding box center [784, 315] width 815 height 41
type input "NM144403"
click at [445, 597] on button "Confirm" at bounding box center [429, 585] width 105 height 41
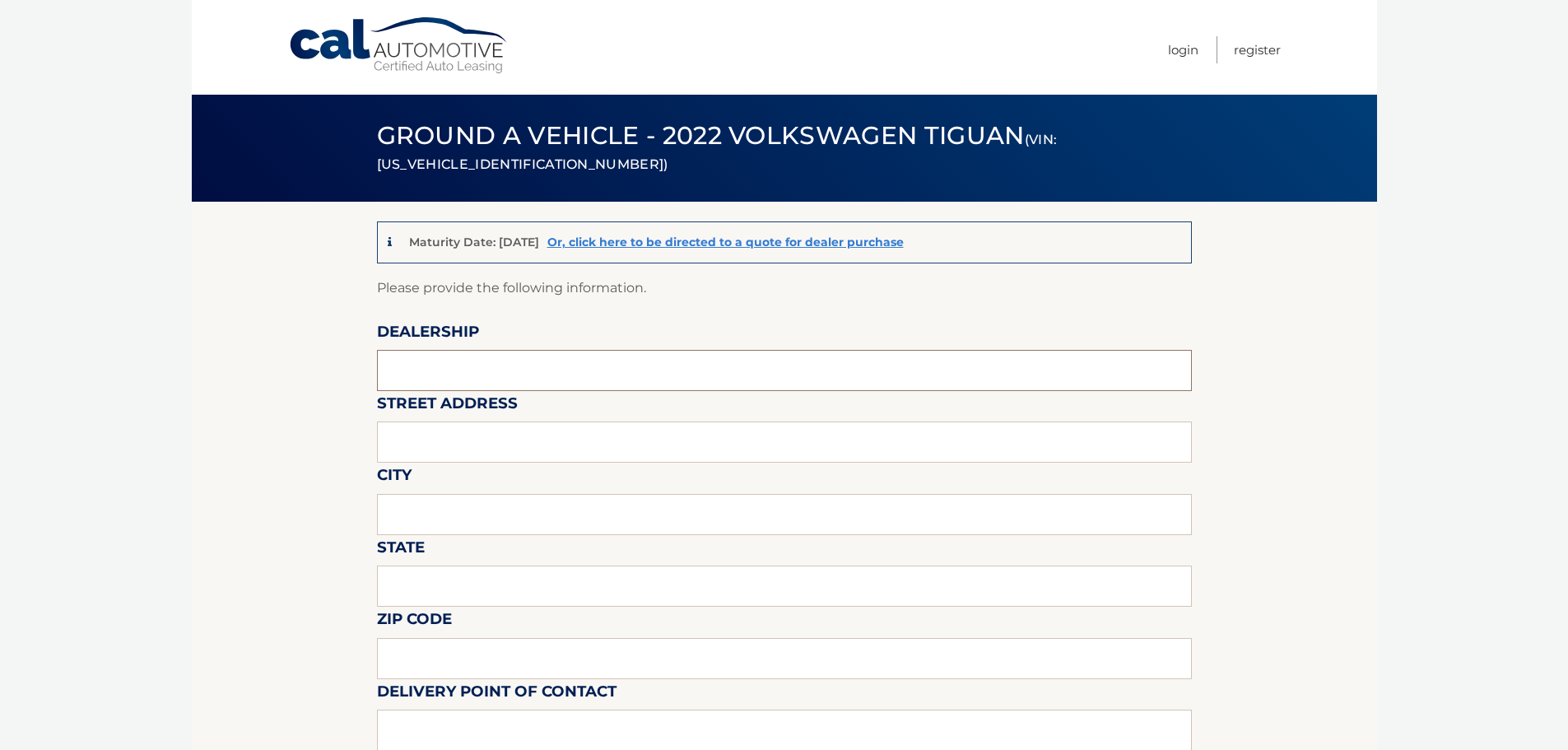
click at [531, 365] on input "text" at bounding box center [784, 370] width 815 height 41
type input "[PERSON_NAME] Volksagen of [GEOGRAPHIC_DATA]"
click at [528, 445] on input "text" at bounding box center [784, 442] width 815 height 41
type input "[STREET_ADDRESS]"
click at [535, 514] on input "text" at bounding box center [784, 514] width 815 height 41
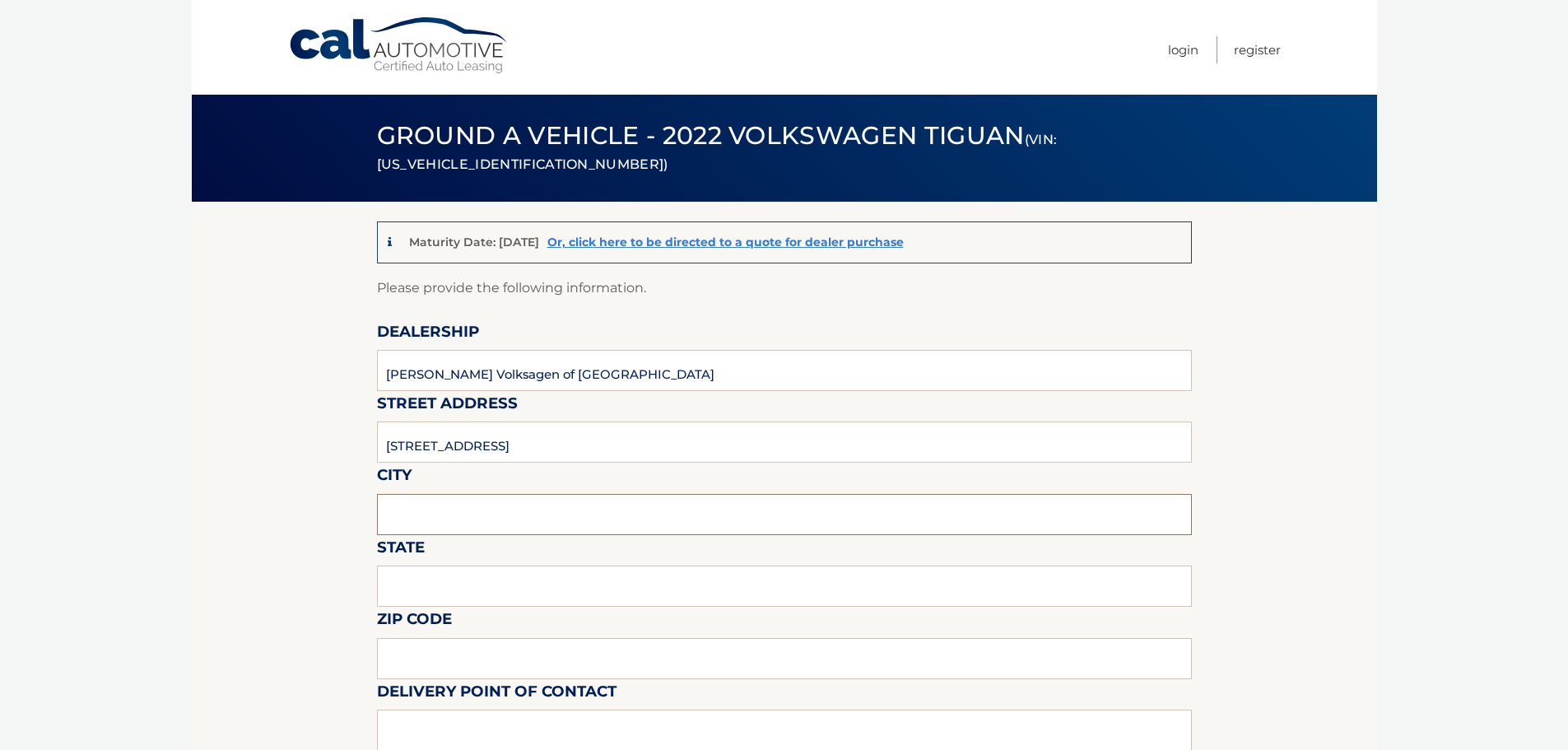
type input "[GEOGRAPHIC_DATA]"
type input "FL"
type input "33483"
type input "[PERSON_NAME] [PERSON_NAME]"
type input "5619018986"
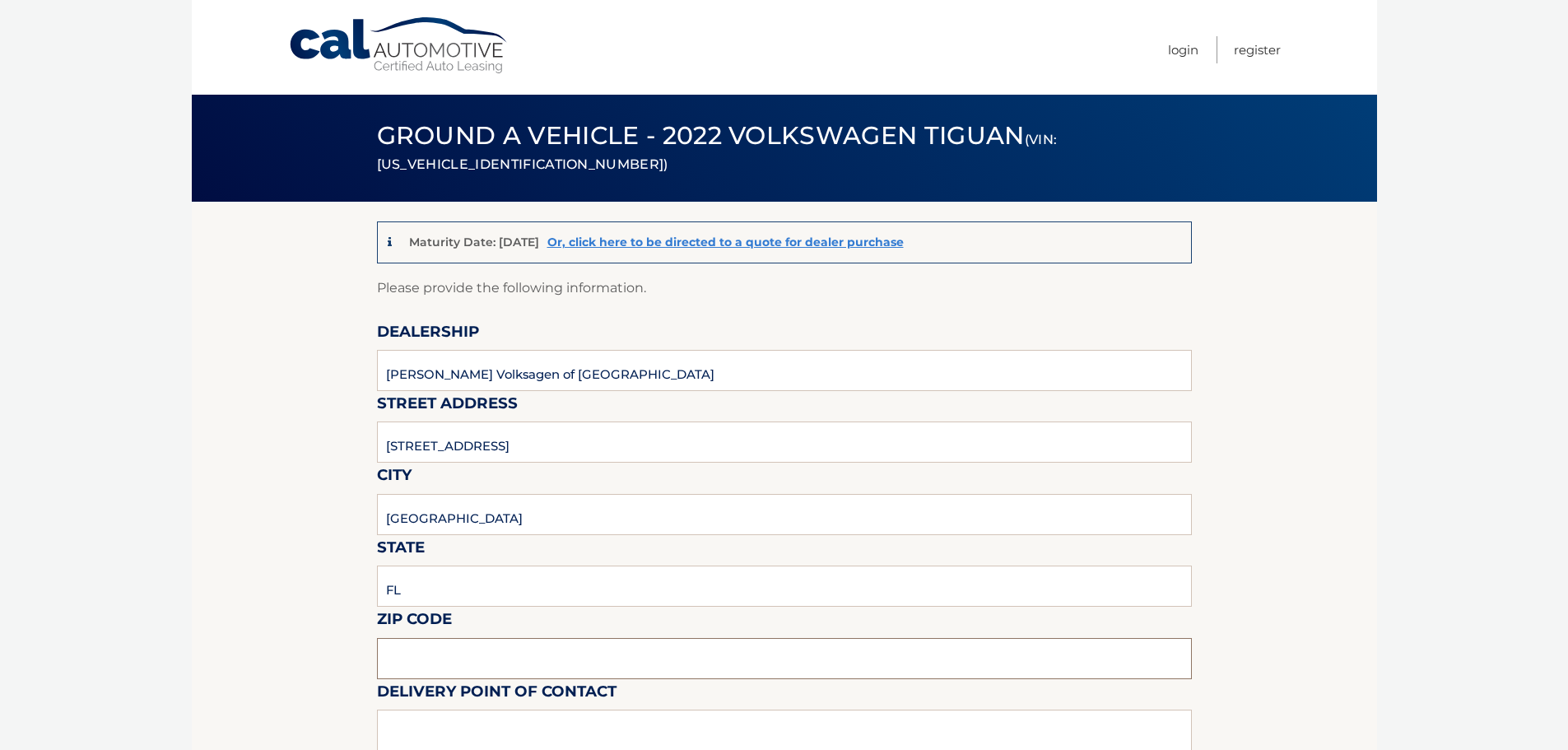
type input "[EMAIL_ADDRESS][DOMAIN_NAME]"
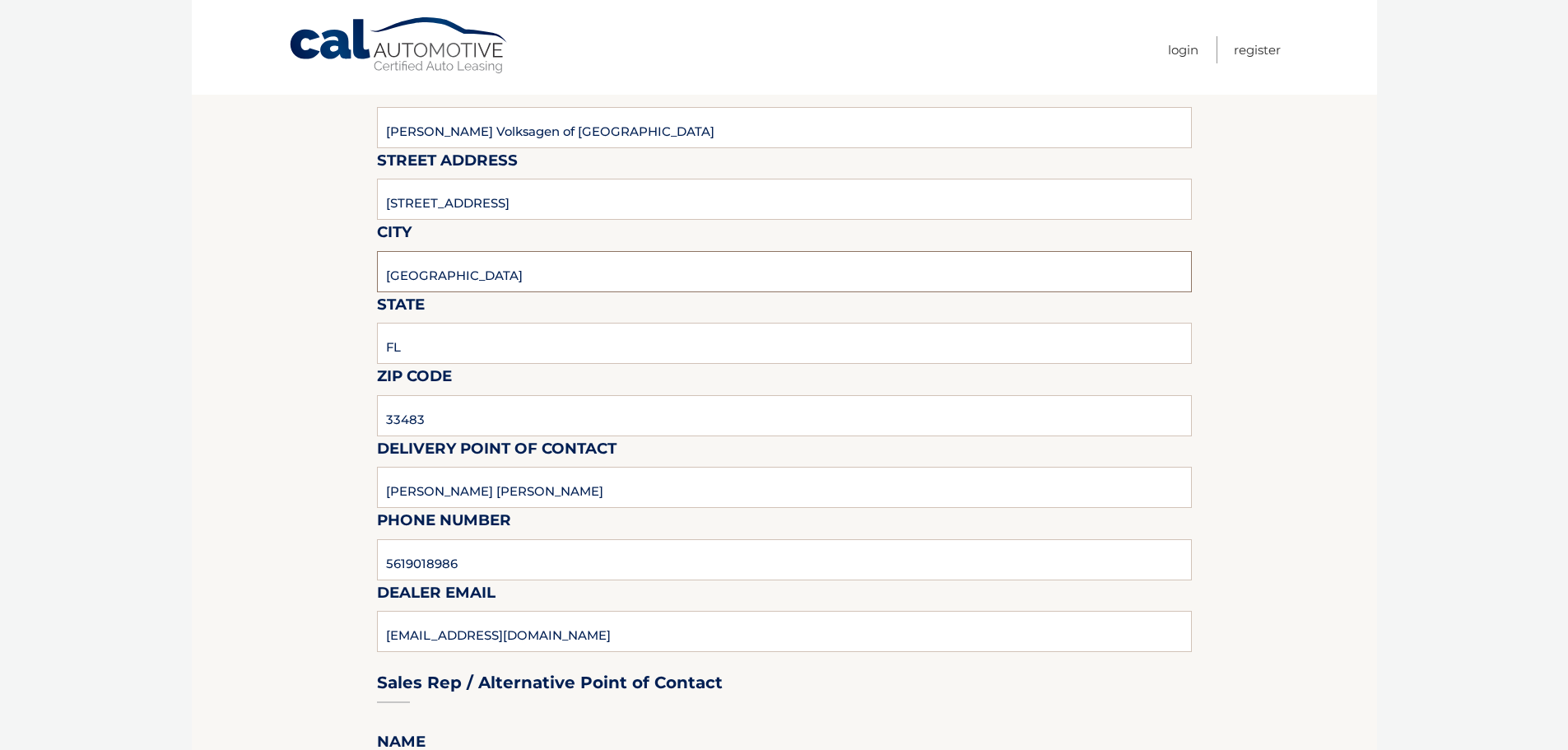
scroll to position [329, 0]
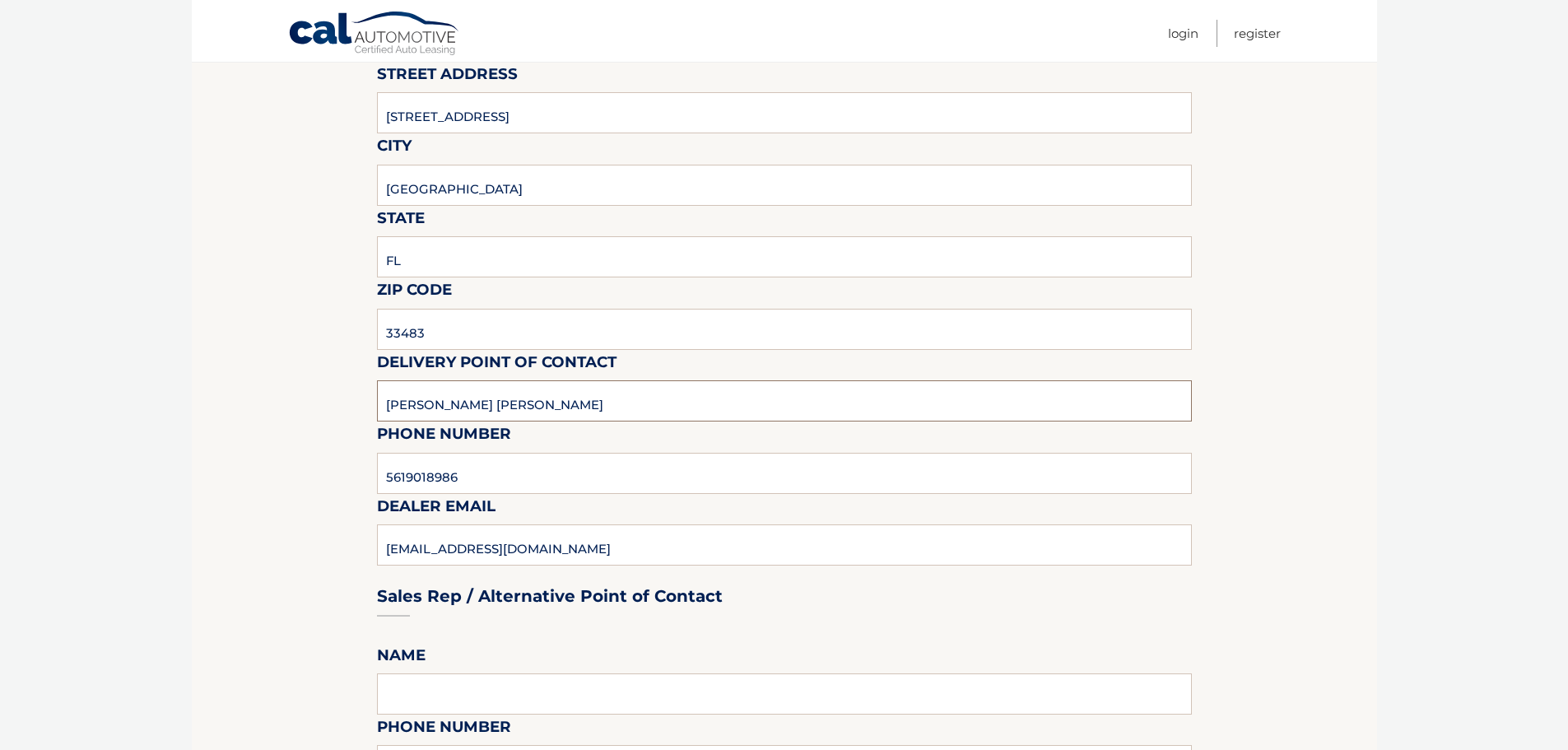
drag, startPoint x: 556, startPoint y: 421, endPoint x: 67, endPoint y: 405, distance: 489.3
click at [67, 405] on body "Cal Automotive Menu Login Register (VIN: [US_VEHICLE_IDENTIFICATION_NUMBER])" at bounding box center [784, 45] width 1568 height 750
type input "[PERSON_NAME]"
click at [475, 482] on input "5619018986" at bounding box center [784, 474] width 815 height 41
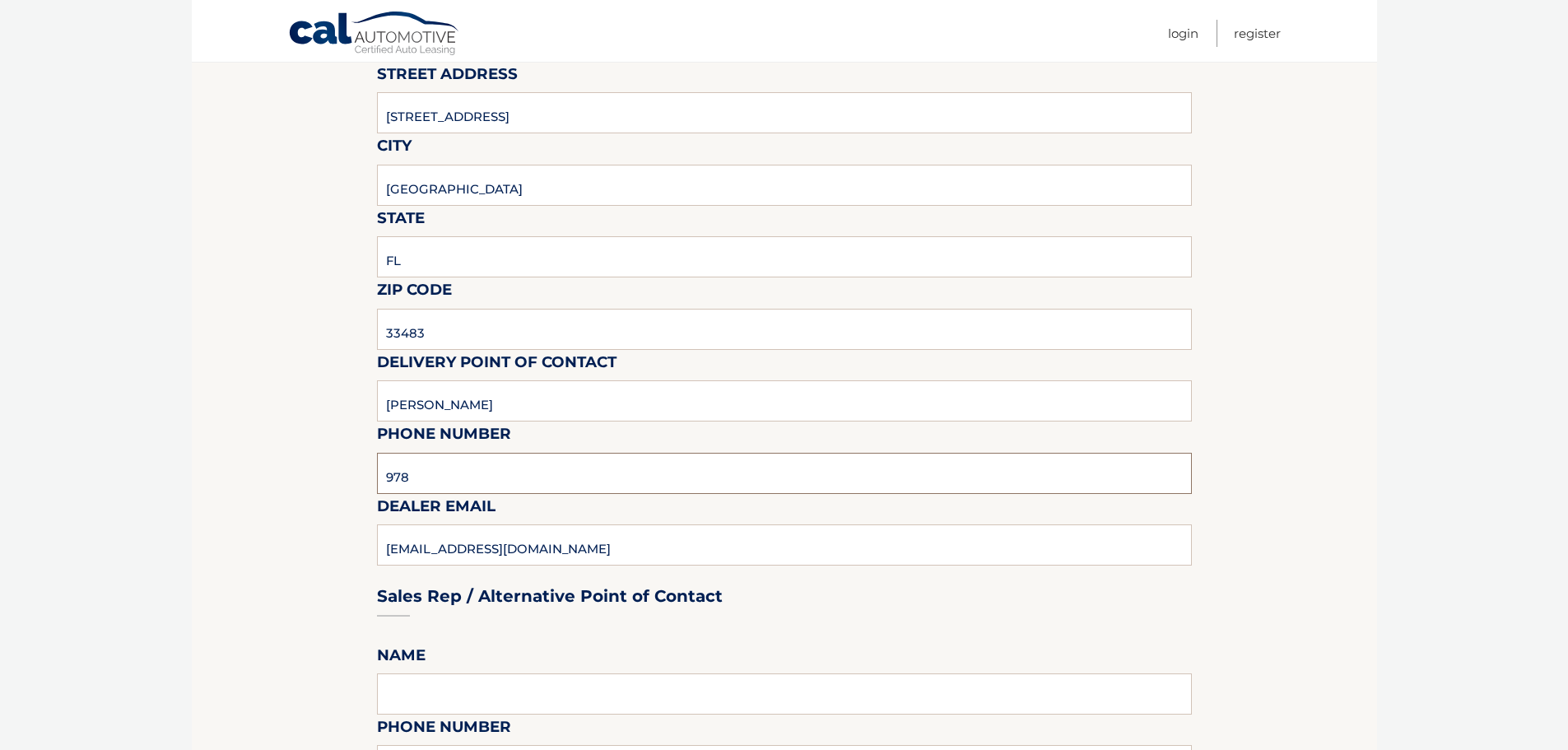
type input "[PHONE_NUMBER]"
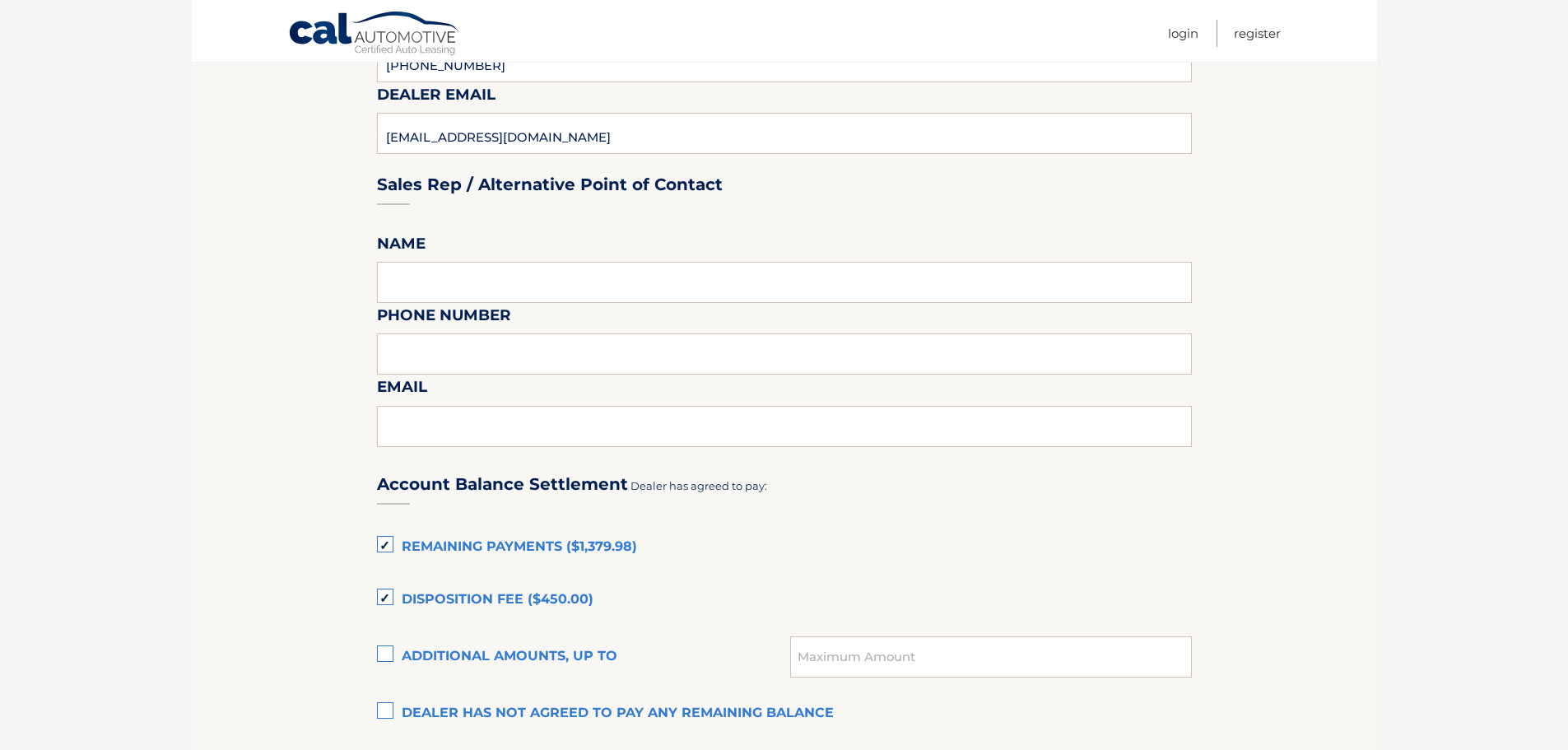
scroll to position [824, 0]
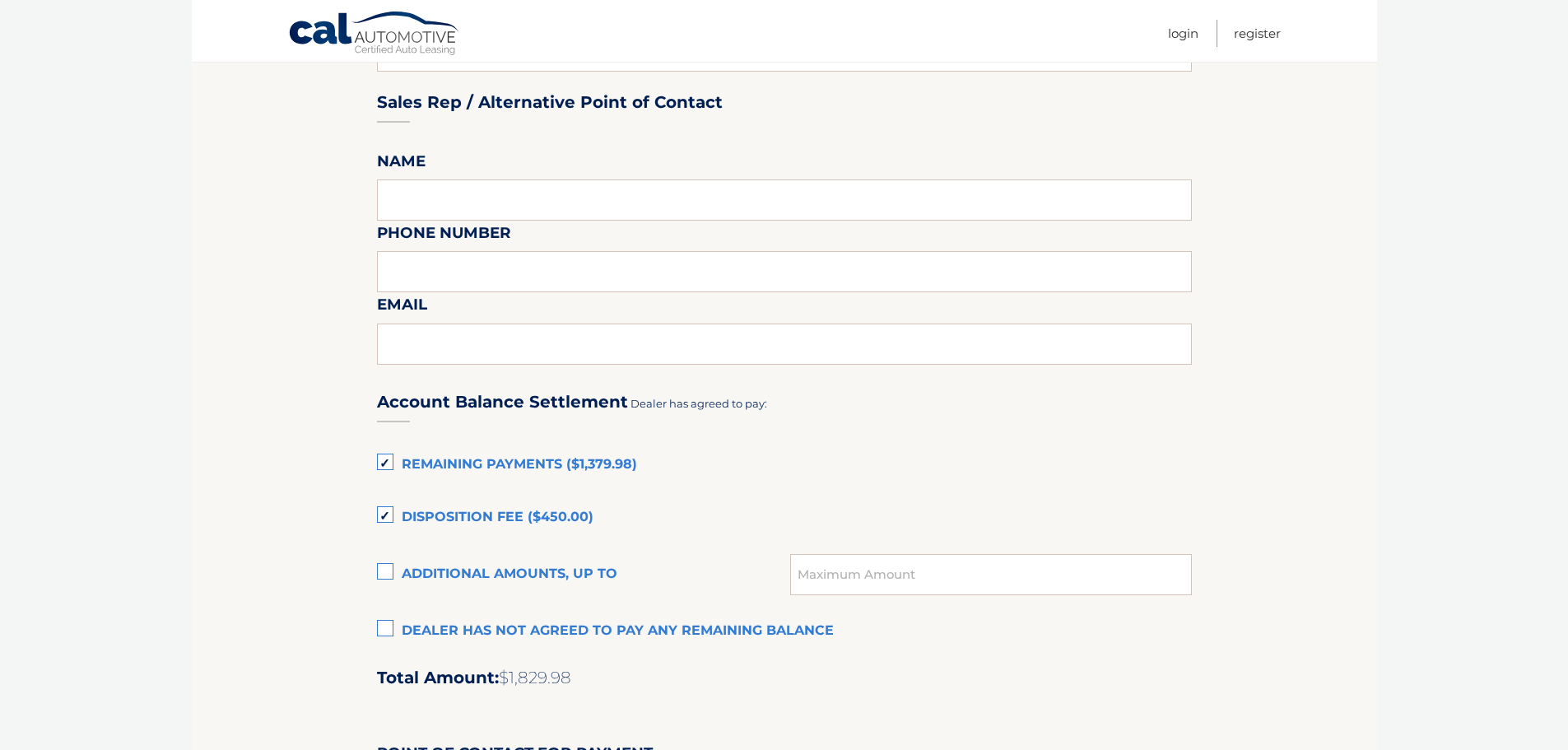
click at [386, 517] on label "Disposition Fee ($450.00)" at bounding box center [784, 518] width 815 height 33
click at [0, 0] on input "Disposition Fee ($450.00)" at bounding box center [0, 0] width 0 height 0
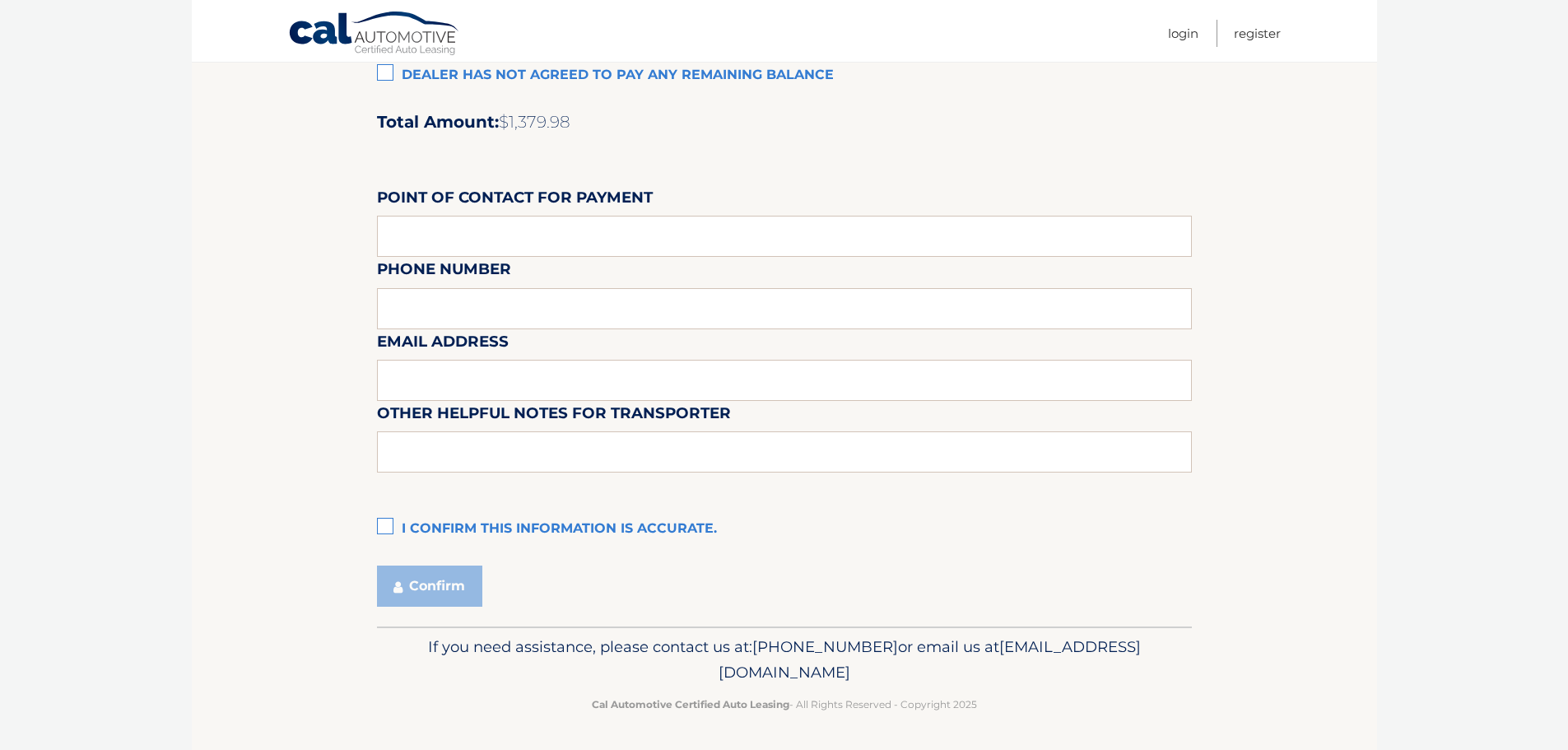
scroll to position [1381, 0]
click at [424, 440] on input "text" at bounding box center [784, 451] width 815 height 41
click at [408, 451] on input "text" at bounding box center [784, 451] width 815 height 41
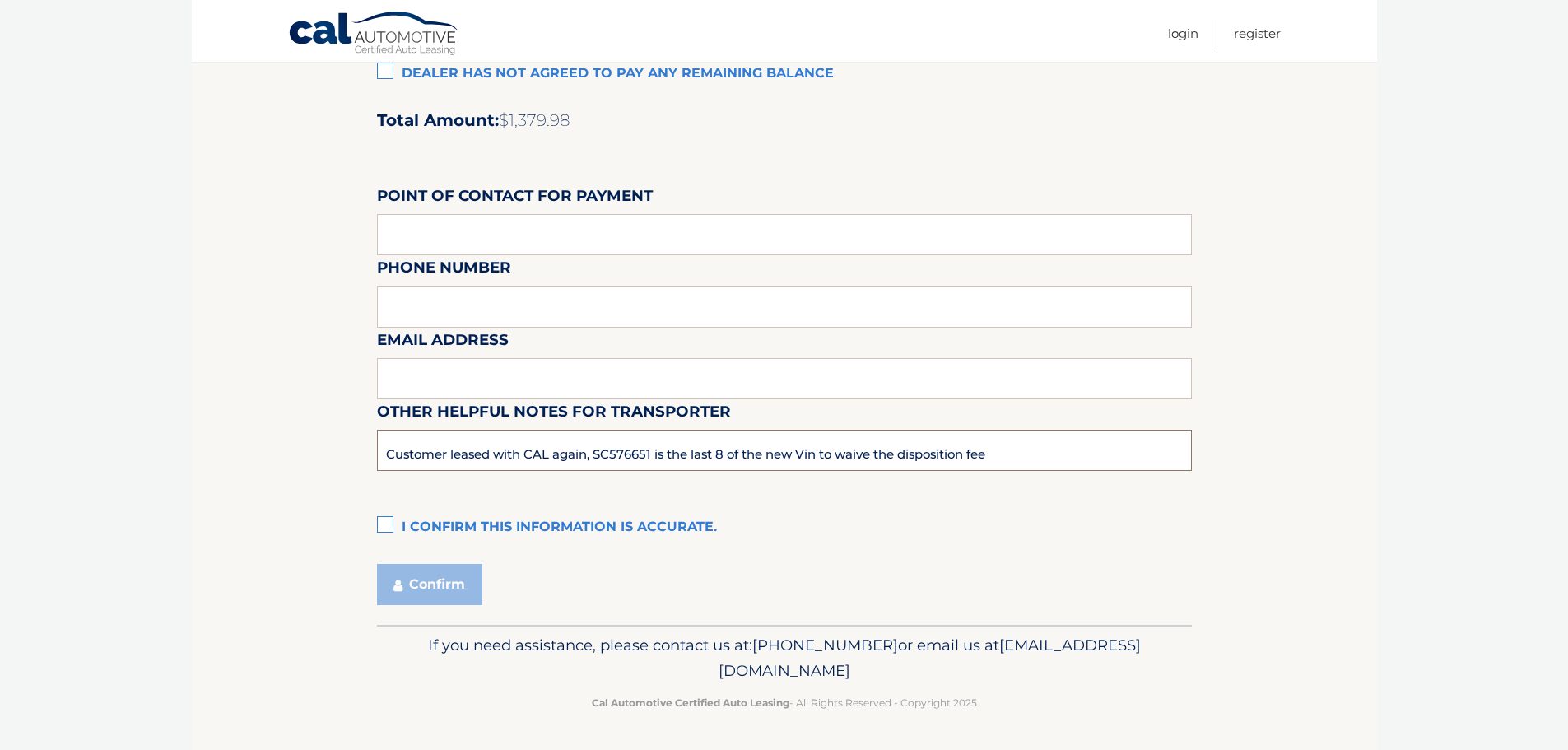
drag, startPoint x: 651, startPoint y: 457, endPoint x: 597, endPoint y: 447, distance: 54.9
click at [597, 447] on input "Customer leased with CAL again, SC576651 is the last 8 of the new Vin to waive …" at bounding box center [784, 451] width 815 height 41
type input "Customer leased with CAL again, SM066465 is the last 8 of the new Vin to waive …"
click at [383, 528] on label "I confirm this information is accurate." at bounding box center [784, 528] width 815 height 33
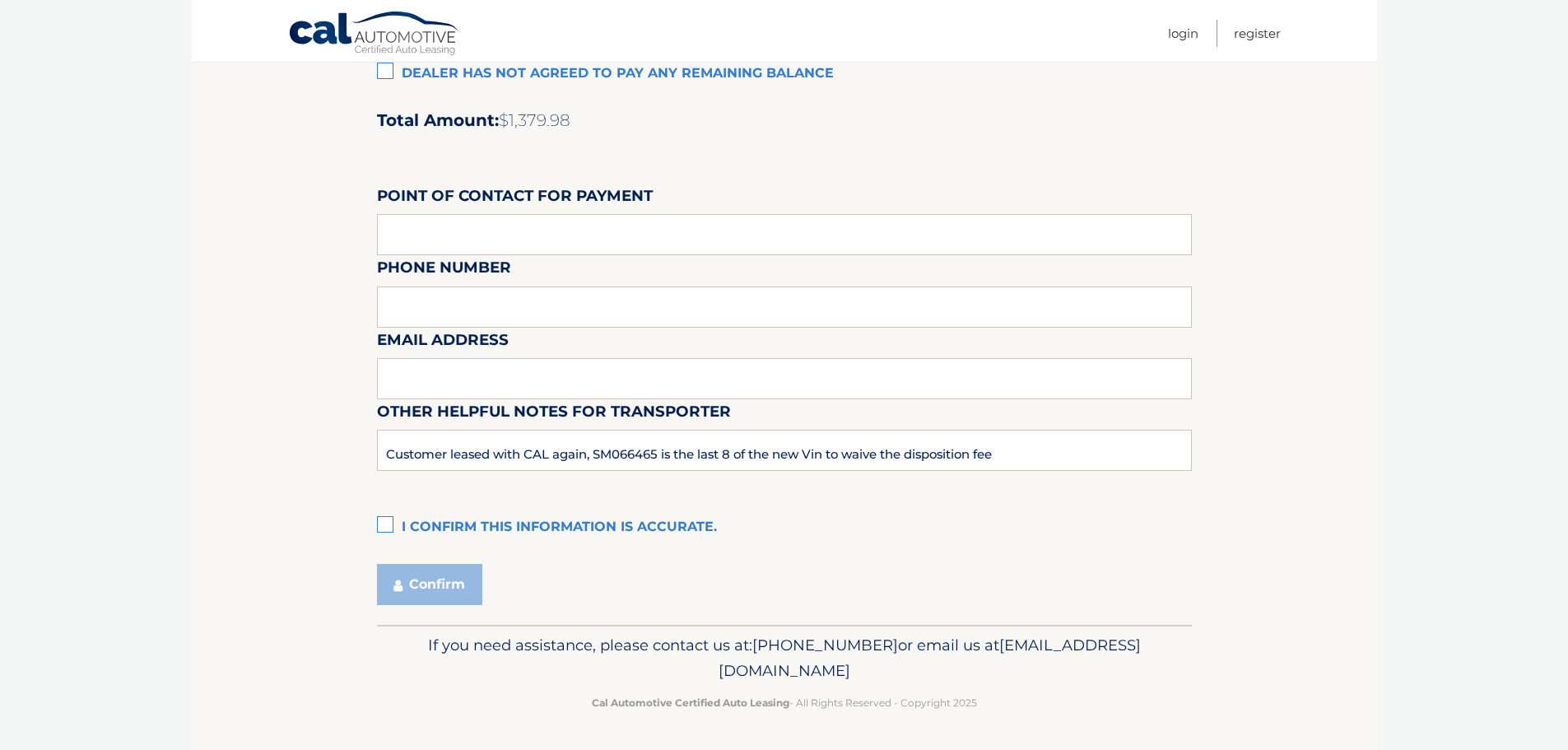
click at [0, 0] on input "I confirm this information is accurate." at bounding box center [0, 0] width 0 height 0
click at [427, 588] on button "Confirm" at bounding box center [429, 585] width 105 height 41
